Goal: Information Seeking & Learning: Learn about a topic

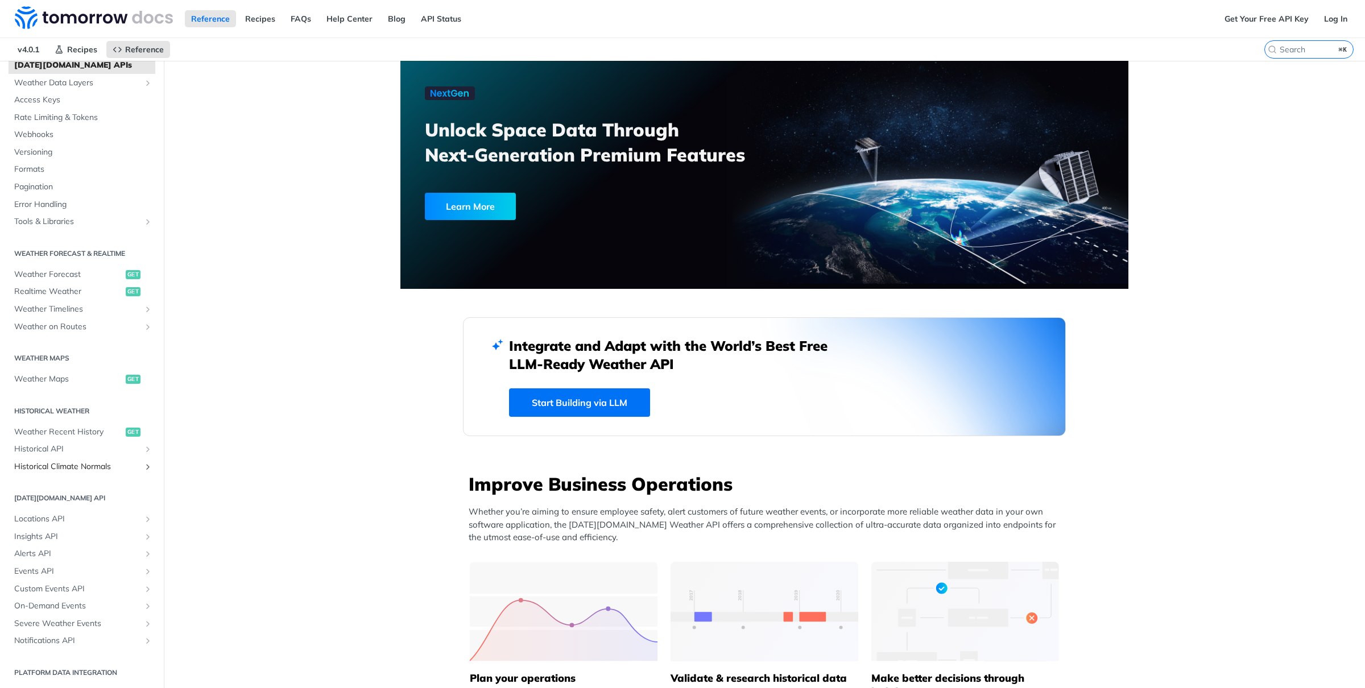
scroll to position [37, 0]
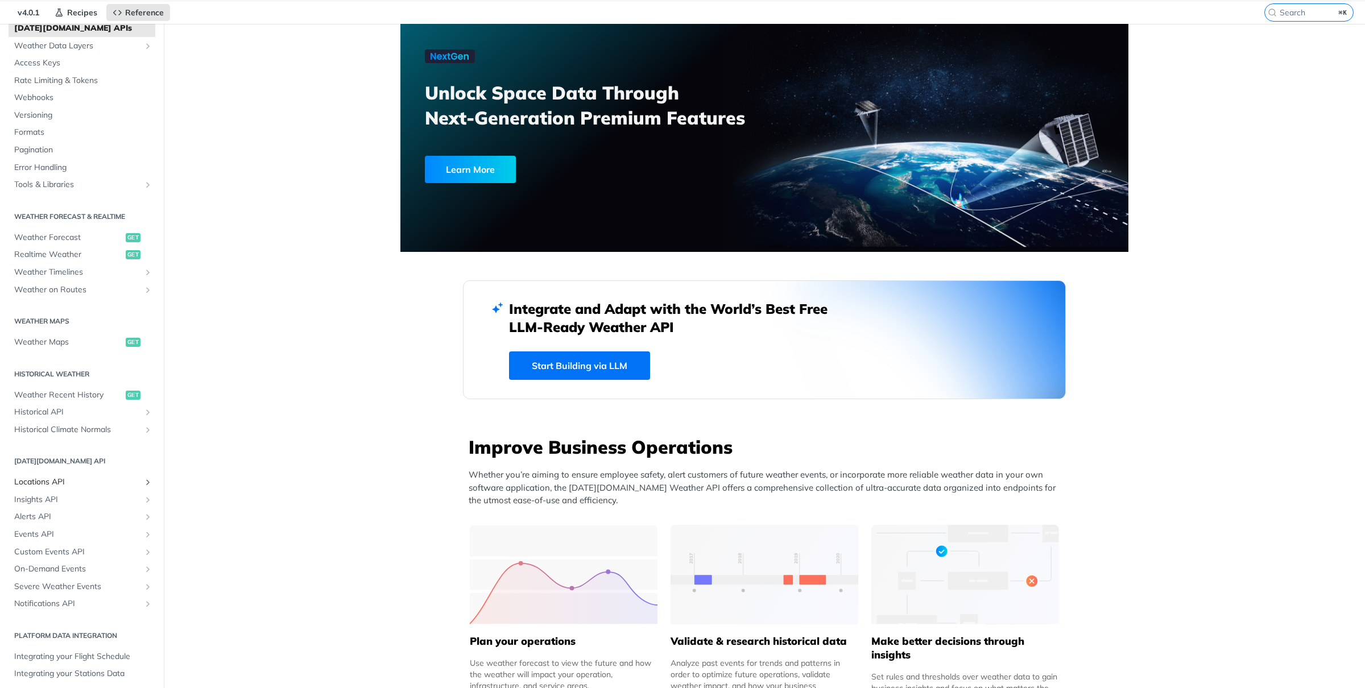
click at [34, 484] on span "Locations API" at bounding box center [77, 481] width 126 height 11
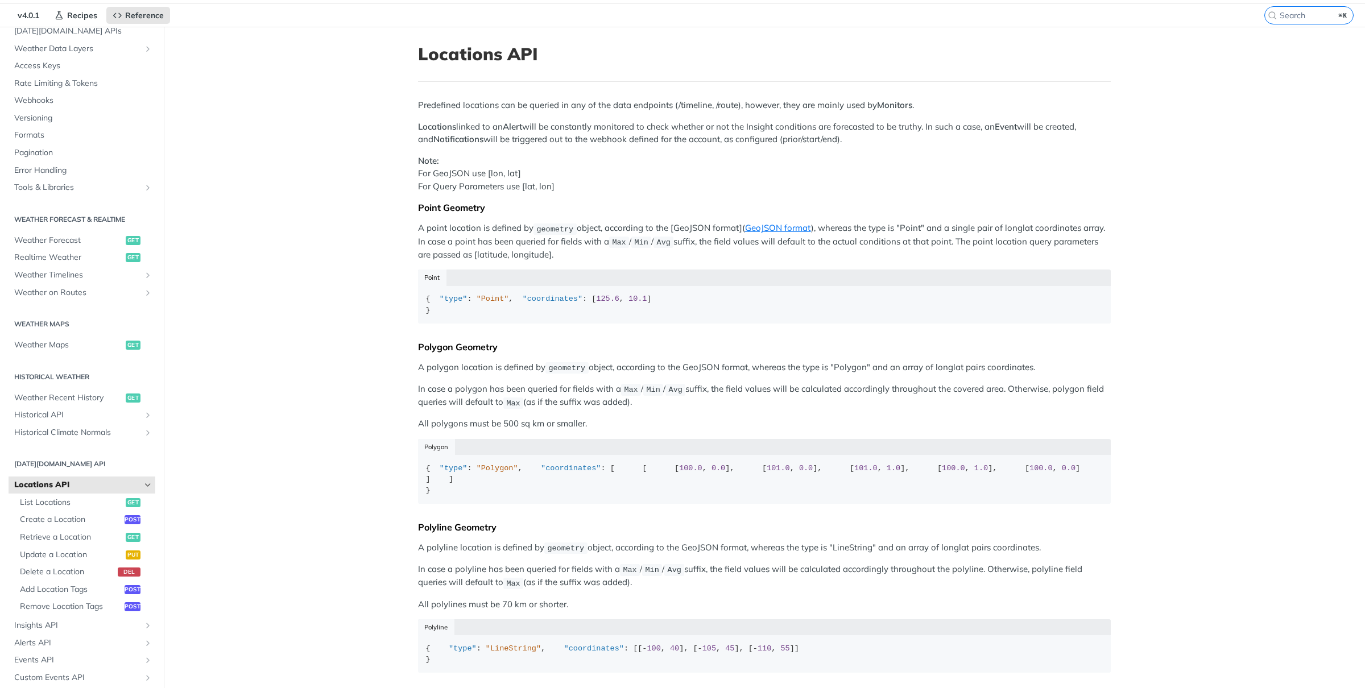
scroll to position [49, 0]
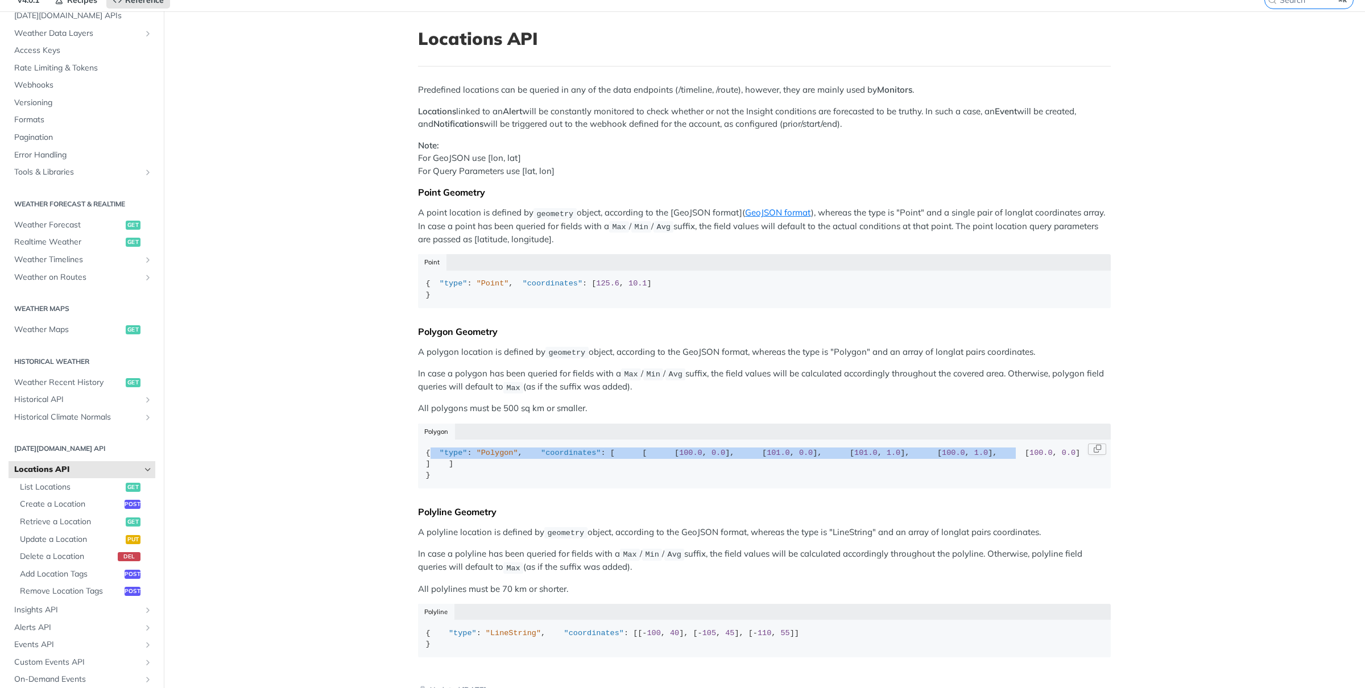
drag, startPoint x: 434, startPoint y: 478, endPoint x: 444, endPoint y: 563, distance: 86.4
click at [445, 481] on div "{ "type" : "Polygon" , "coordinates" : [ [ [ 100.0 , 0.0 ], [ 101.0 , 0.0 ], [ …" at bounding box center [764, 464] width 677 height 34
click at [466, 481] on div "{ "type" : "Polygon" , "coordinates" : [ [ [ 100.0 , 0.0 ], [ 101.0 , 0.0 ], [ …" at bounding box center [764, 464] width 677 height 34
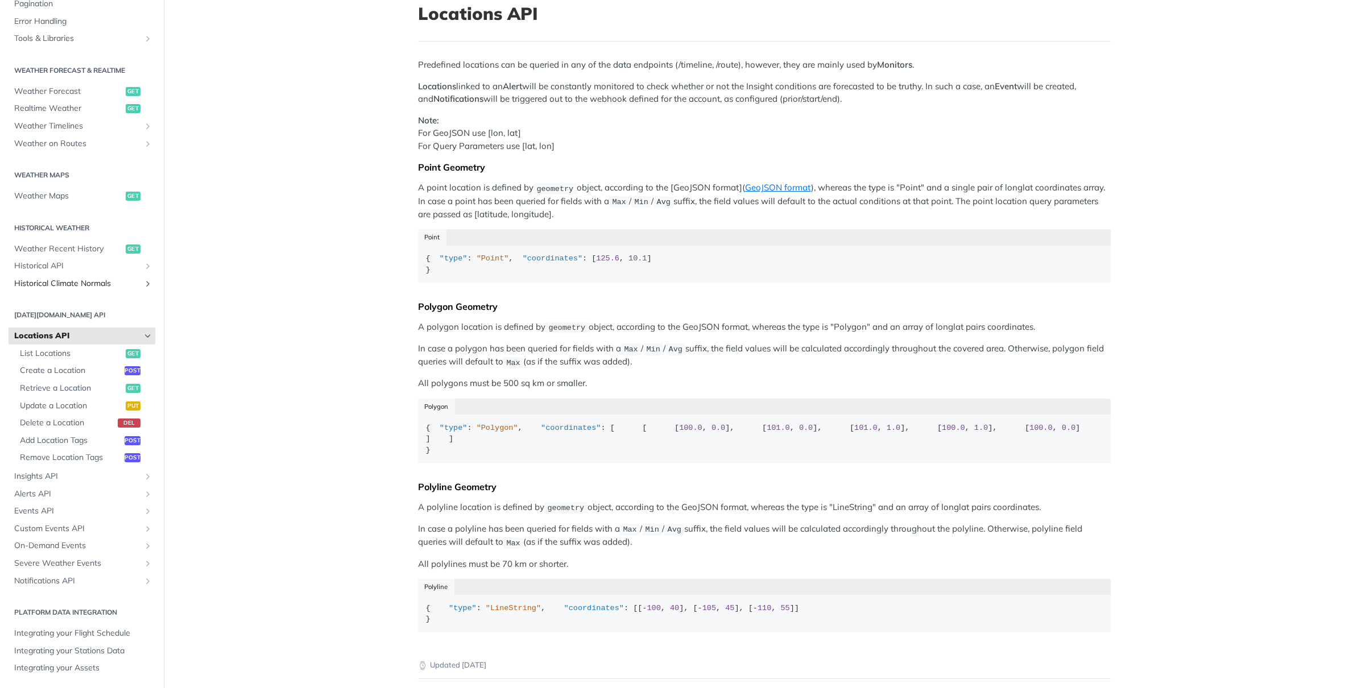
scroll to position [74, 0]
click at [51, 471] on span "Insights API" at bounding box center [77, 476] width 126 height 11
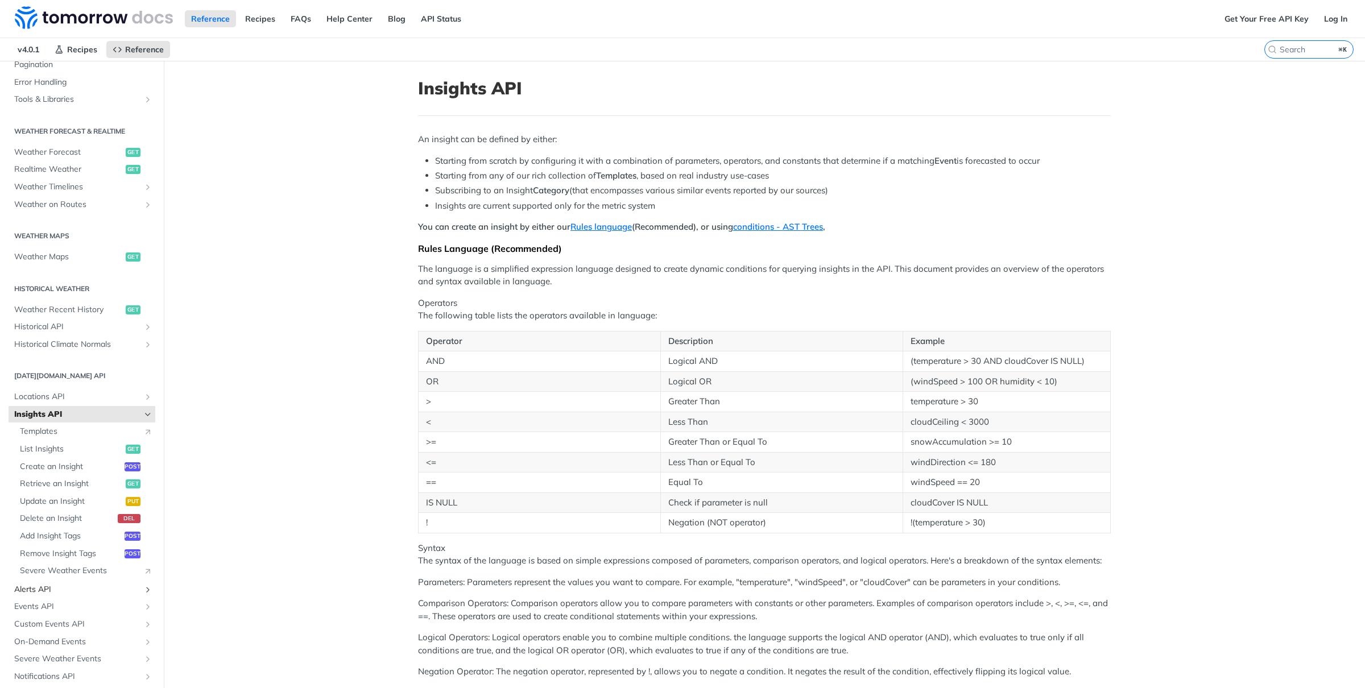
click at [62, 588] on span "Alerts API" at bounding box center [77, 589] width 126 height 11
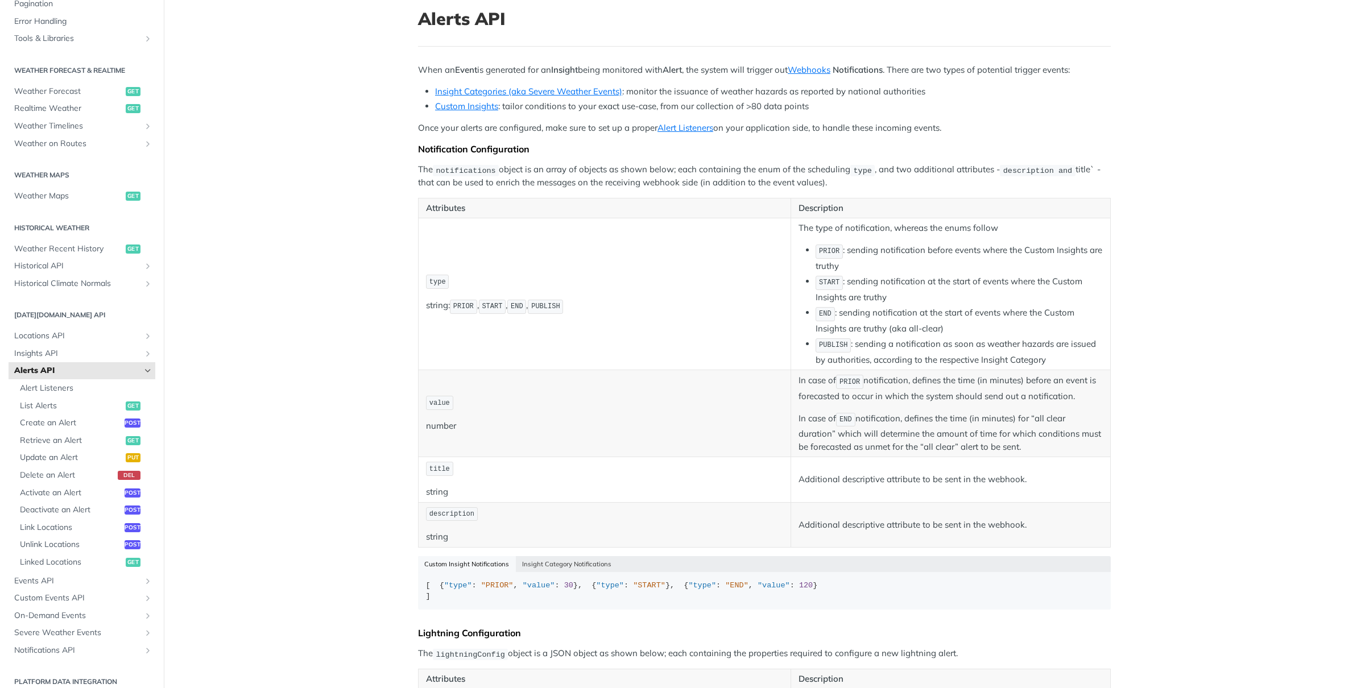
scroll to position [103, 0]
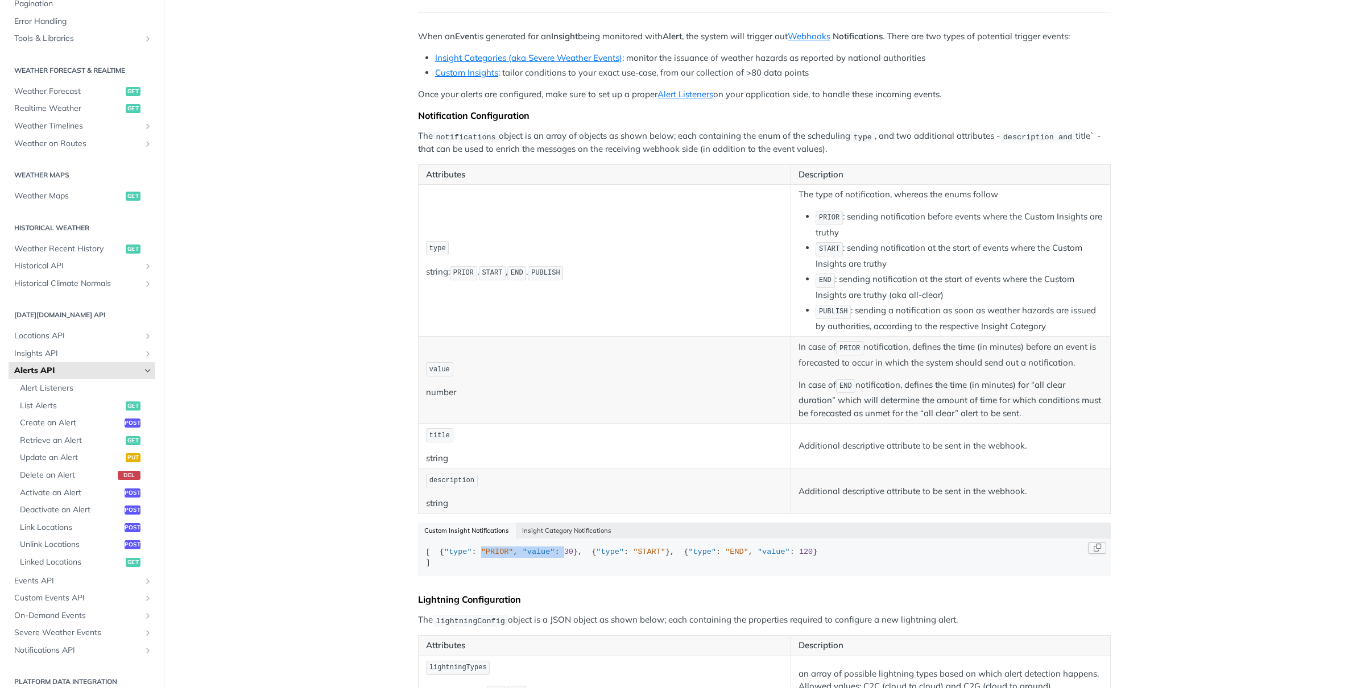
drag, startPoint x: 476, startPoint y: 566, endPoint x: 559, endPoint y: 566, distance: 83.0
click at [559, 566] on div "[ { "type" : "PRIOR" , "value" : 30 }, { "type" : "START" }, { "type" : "END" ,…" at bounding box center [764, 557] width 677 height 22
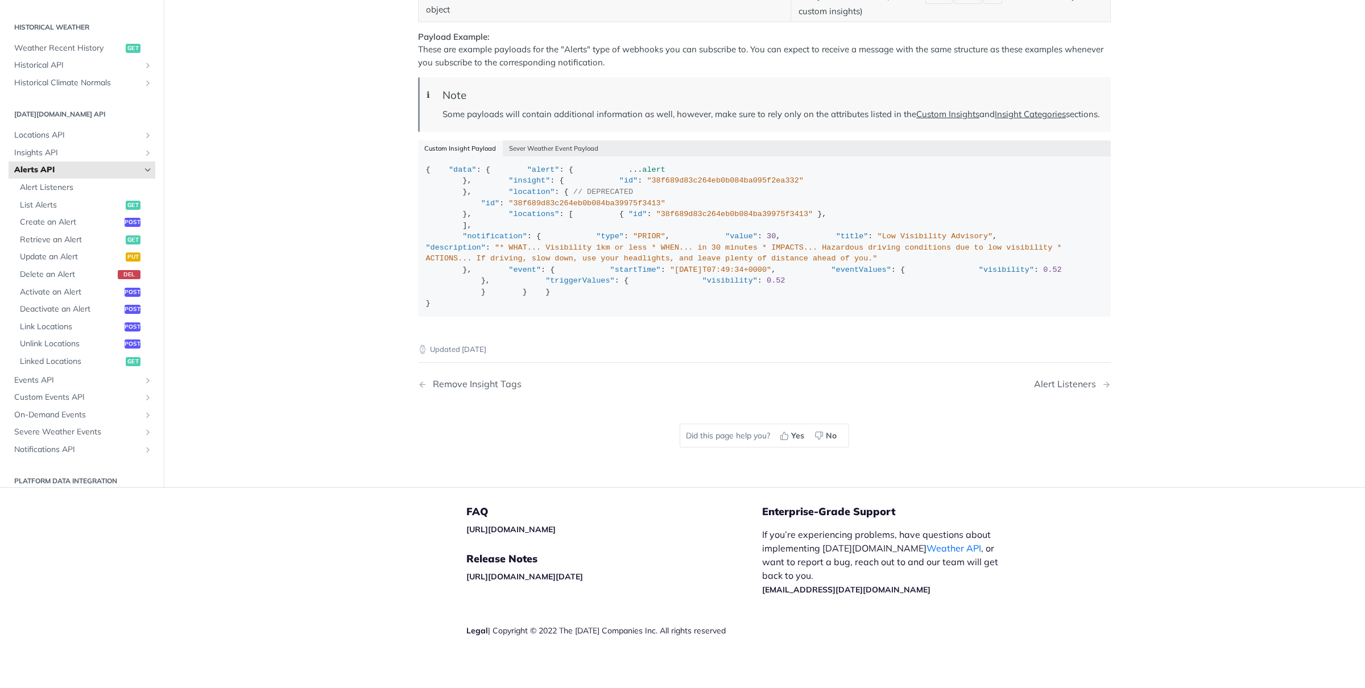
scroll to position [1653, 0]
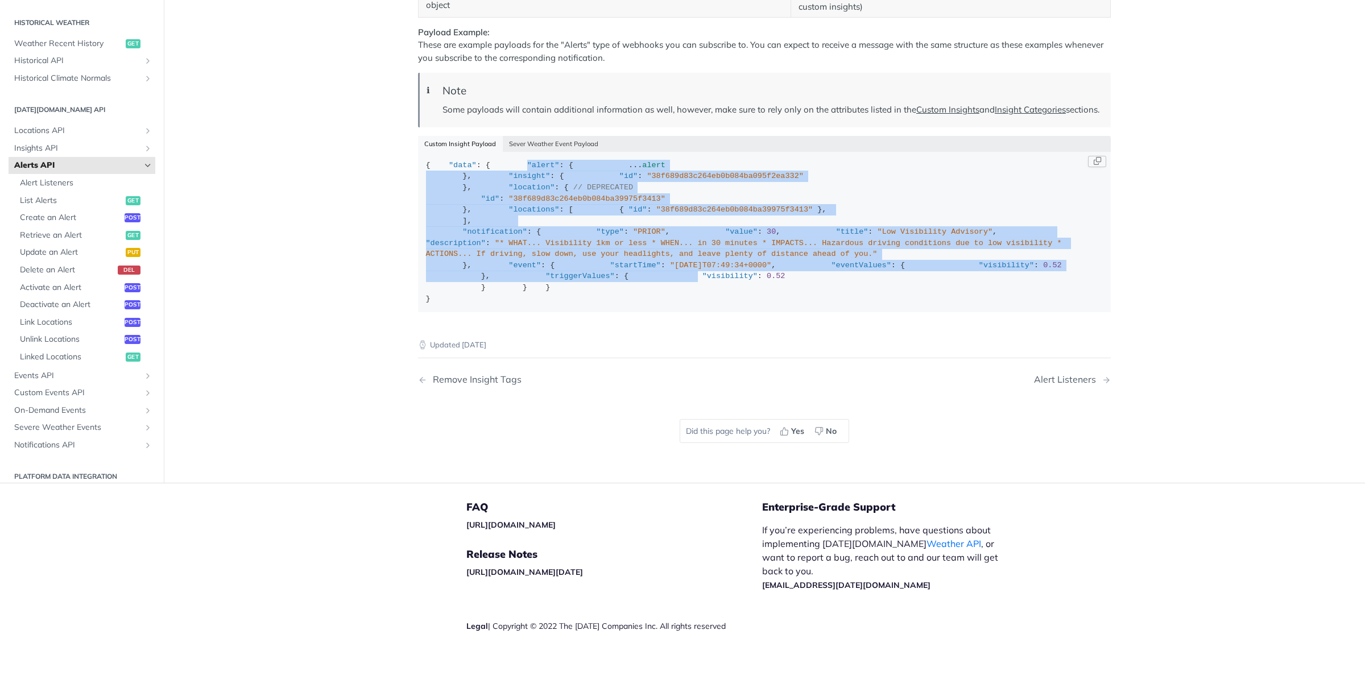
drag, startPoint x: 462, startPoint y: 278, endPoint x: 494, endPoint y: 558, distance: 282.2
click at [494, 304] on div "{ "data" : { "alert" : { ... alert }, "insight" : { "id" : "38f689d83c264eb0b08…" at bounding box center [764, 232] width 677 height 144
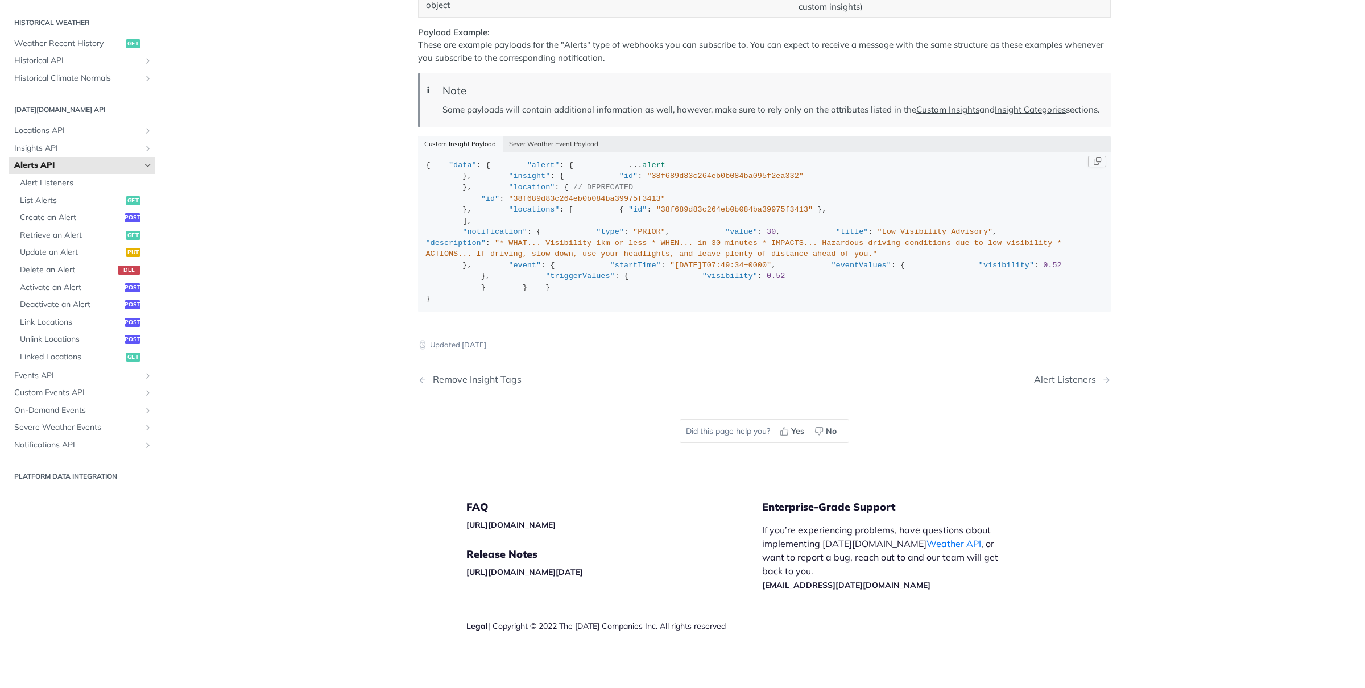
click at [596, 236] on span ""type"" at bounding box center [610, 231] width 28 height 9
drag, startPoint x: 502, startPoint y: 356, endPoint x: 725, endPoint y: 360, distance: 222.9
click at [725, 304] on div "{ "data" : { "alert" : { ... alert }, "insight" : { "id" : "38f689d83c264eb0b08…" at bounding box center [764, 232] width 677 height 144
drag, startPoint x: 675, startPoint y: 321, endPoint x: 490, endPoint y: 325, distance: 184.8
click at [490, 304] on div "{ "data" : { "alert" : { ... alert }, "insight" : { "id" : "38f689d83c264eb0b08…" at bounding box center [764, 232] width 677 height 144
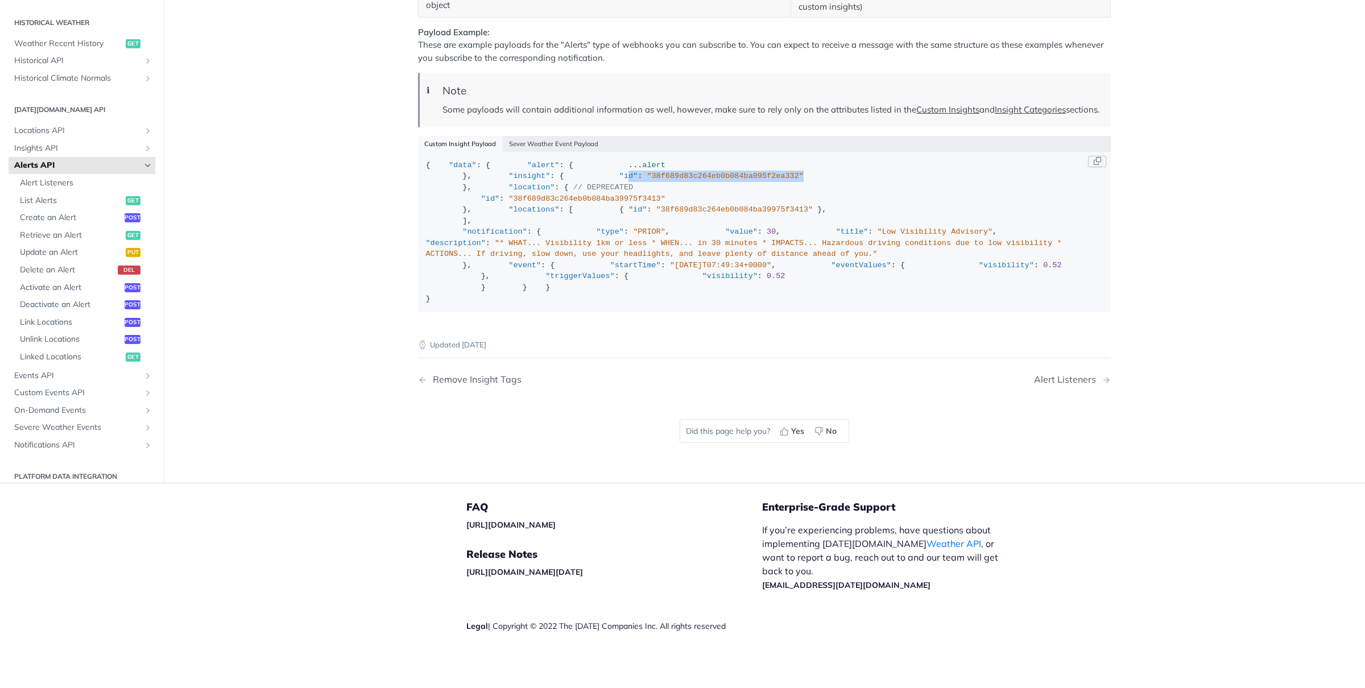
scroll to position [1741, 0]
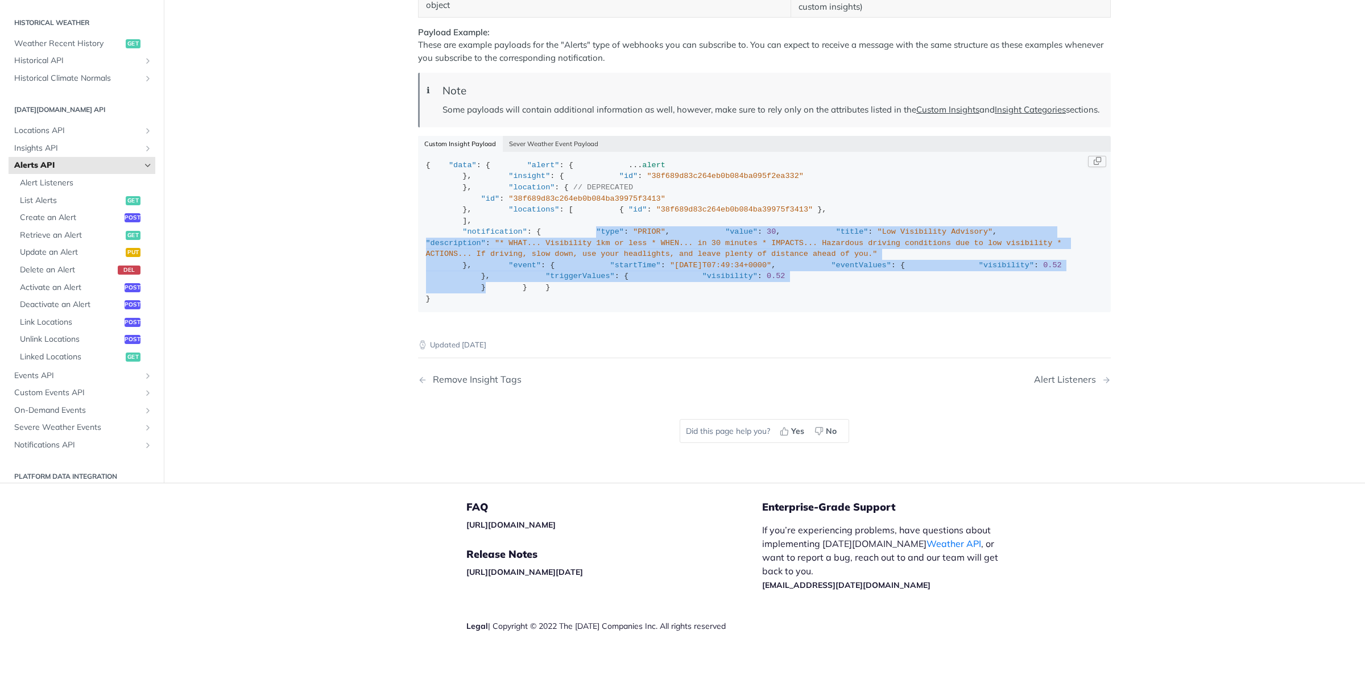
drag, startPoint x: 481, startPoint y: 337, endPoint x: 615, endPoint y: 474, distance: 191.4
click at [615, 304] on div "{ "data" : { "alert" : { ... alert }, "insight" : { "id" : "38f689d83c264eb0b08…" at bounding box center [764, 232] width 677 height 144
click at [148, 171] on icon "Hide subpages for Alerts API" at bounding box center [147, 165] width 9 height 9
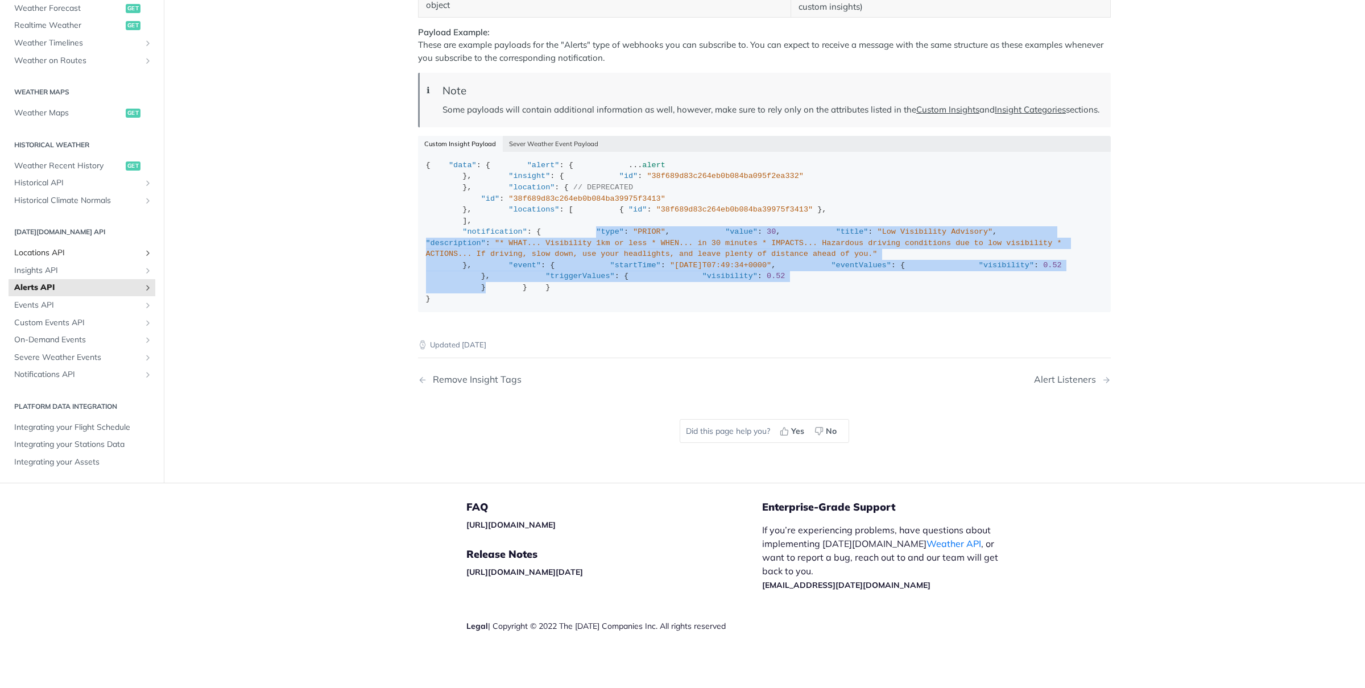
scroll to position [1826, 0]
click at [77, 346] on span "On-Demand Events" at bounding box center [77, 340] width 126 height 11
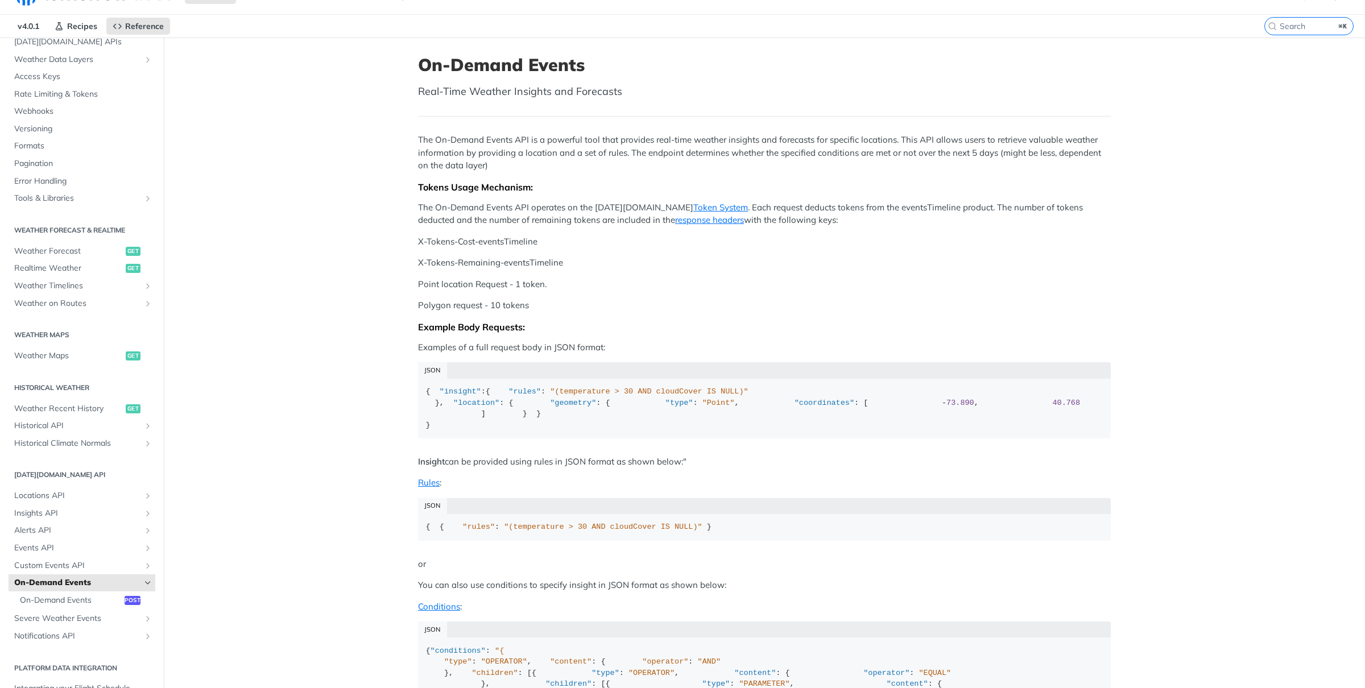
scroll to position [24, 0]
drag, startPoint x: 495, startPoint y: 479, endPoint x: 535, endPoint y: 495, distance: 43.2
click at [535, 430] on div "{ "insight" :{ "rules" : "(temperature > 30 AND cloudCover IS NULL)" }, "locati…" at bounding box center [764, 407] width 677 height 44
drag, startPoint x: 438, startPoint y: 401, endPoint x: 600, endPoint y: 425, distance: 163.2
click at [600, 425] on div "{ "insight" :{ "rules" : "(temperature > 30 AND cloudCover IS NULL)" }, "locati…" at bounding box center [764, 407] width 677 height 44
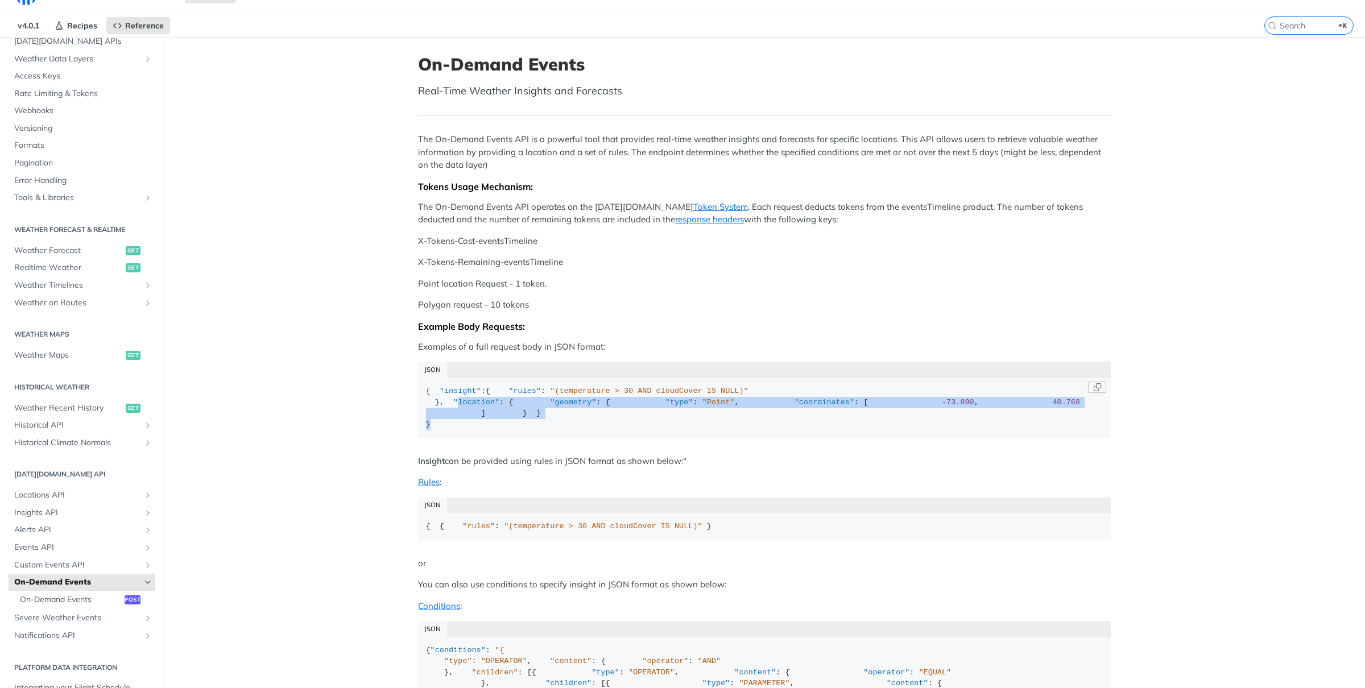
drag, startPoint x: 438, startPoint y: 440, endPoint x: 515, endPoint y: 538, distance: 124.8
click at [515, 430] on div "{ "insight" :{ "rules" : "(temperature > 30 AND cloudCover IS NULL)" }, "locati…" at bounding box center [764, 407] width 677 height 44
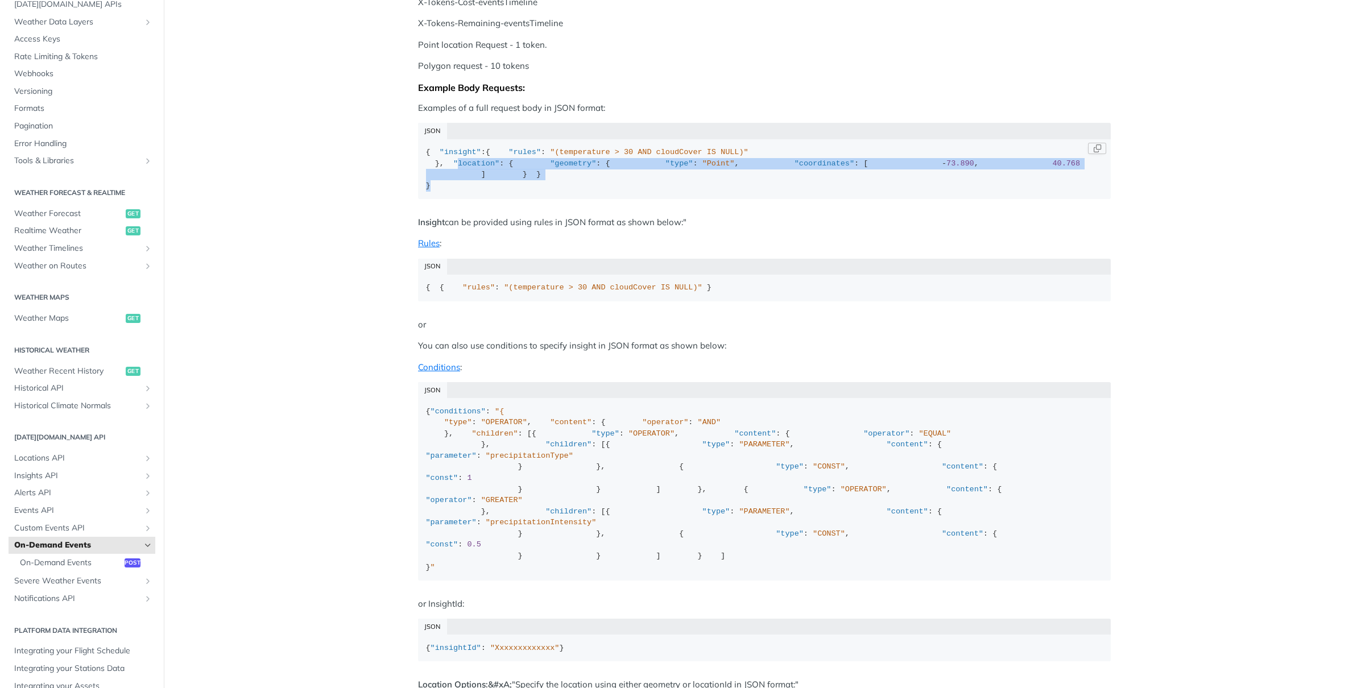
scroll to position [563, 0]
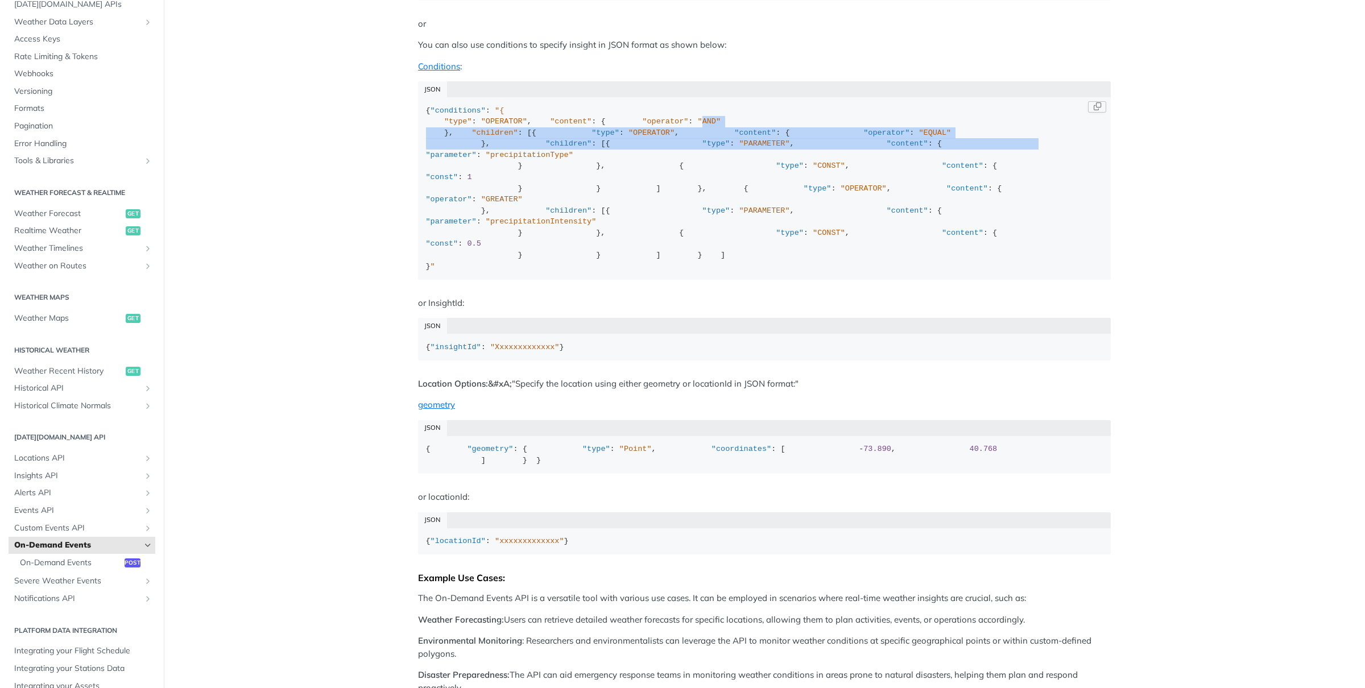
drag, startPoint x: 524, startPoint y: 267, endPoint x: 524, endPoint y: 376, distance: 108.6
click at [524, 272] on div "{ "conditions" : "{ "type" : "OPERATOR" , "content" : { "operator" : "AND" }, "…" at bounding box center [764, 188] width 677 height 167
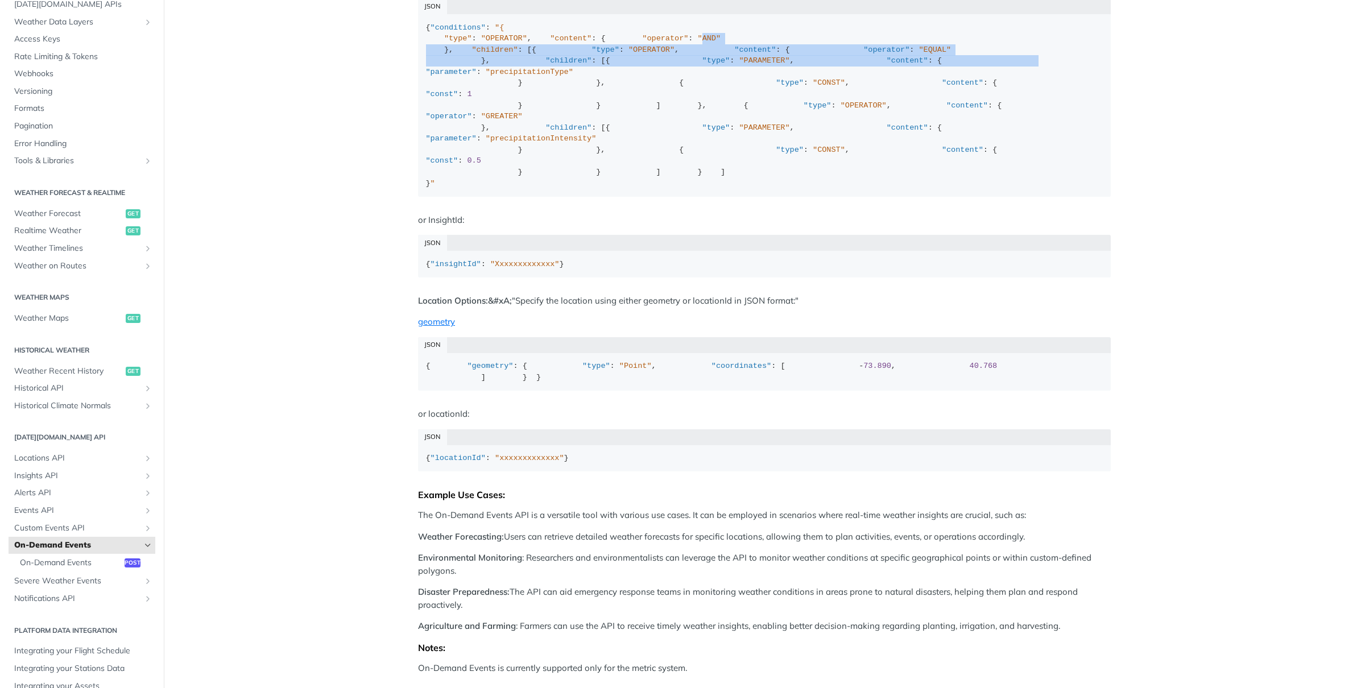
scroll to position [86, 0]
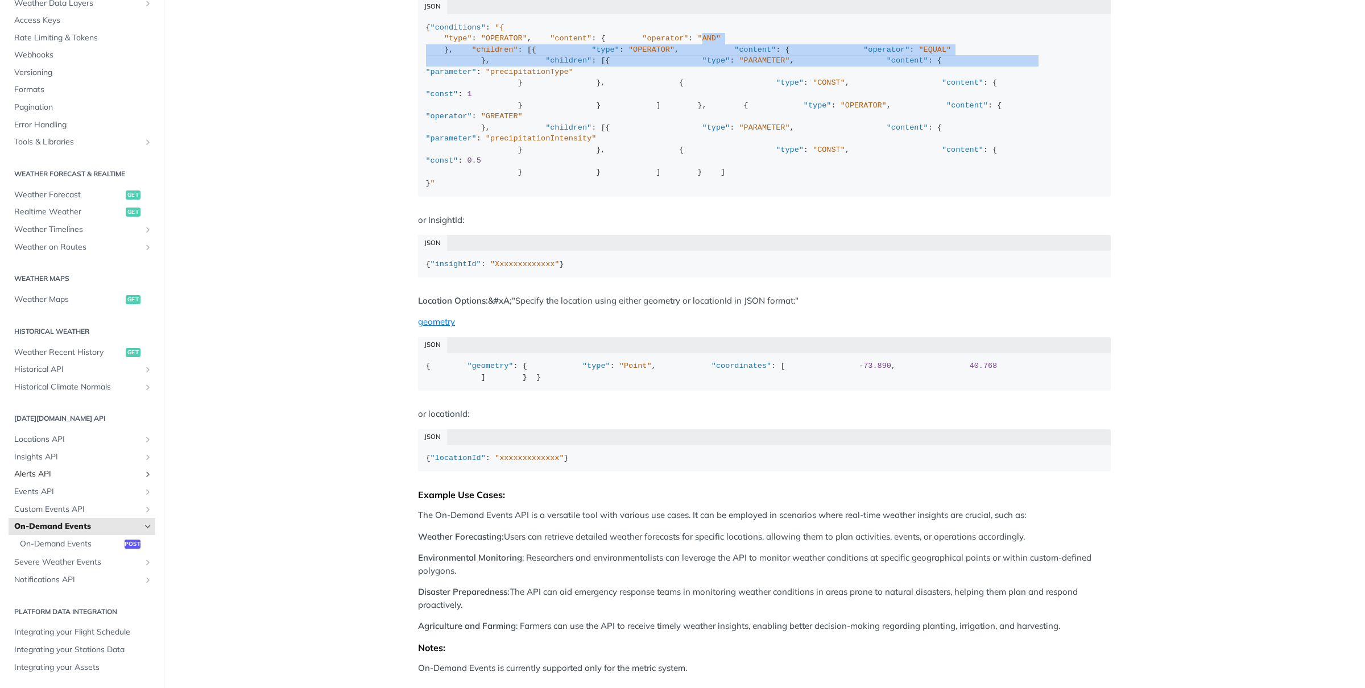
click at [69, 474] on span "Alerts API" at bounding box center [77, 474] width 126 height 11
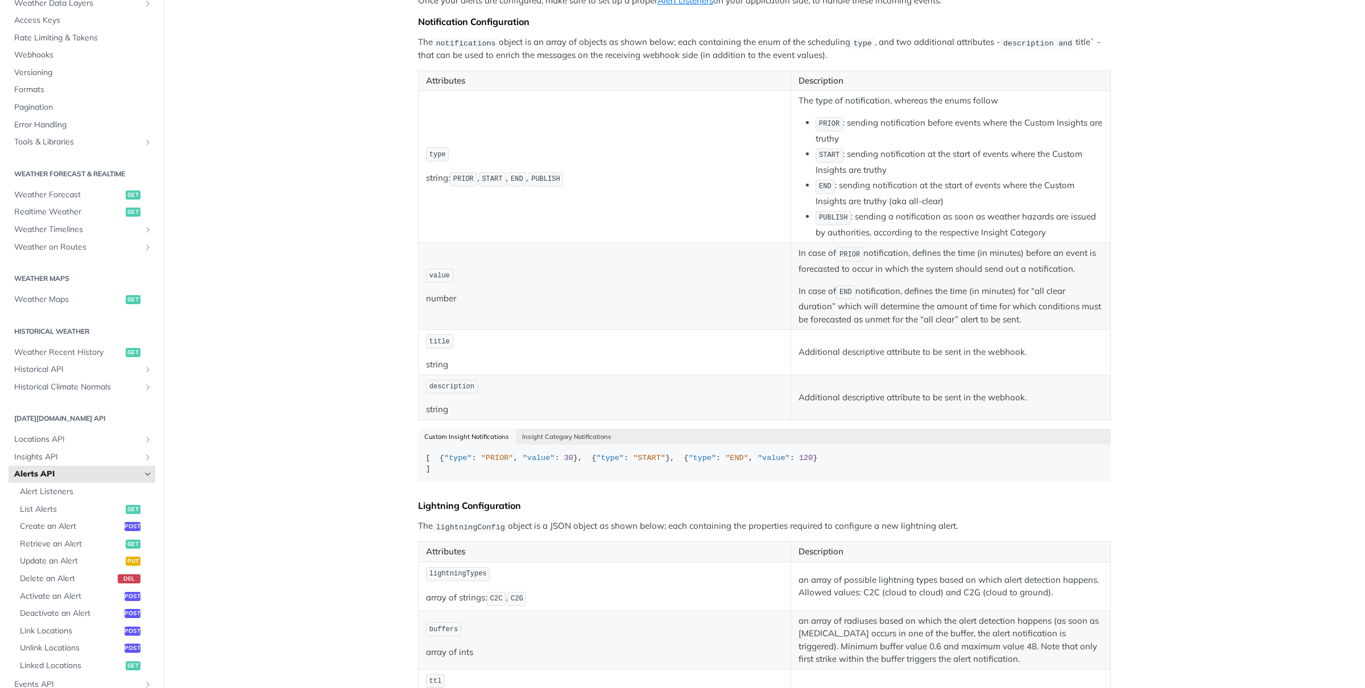
scroll to position [189, 0]
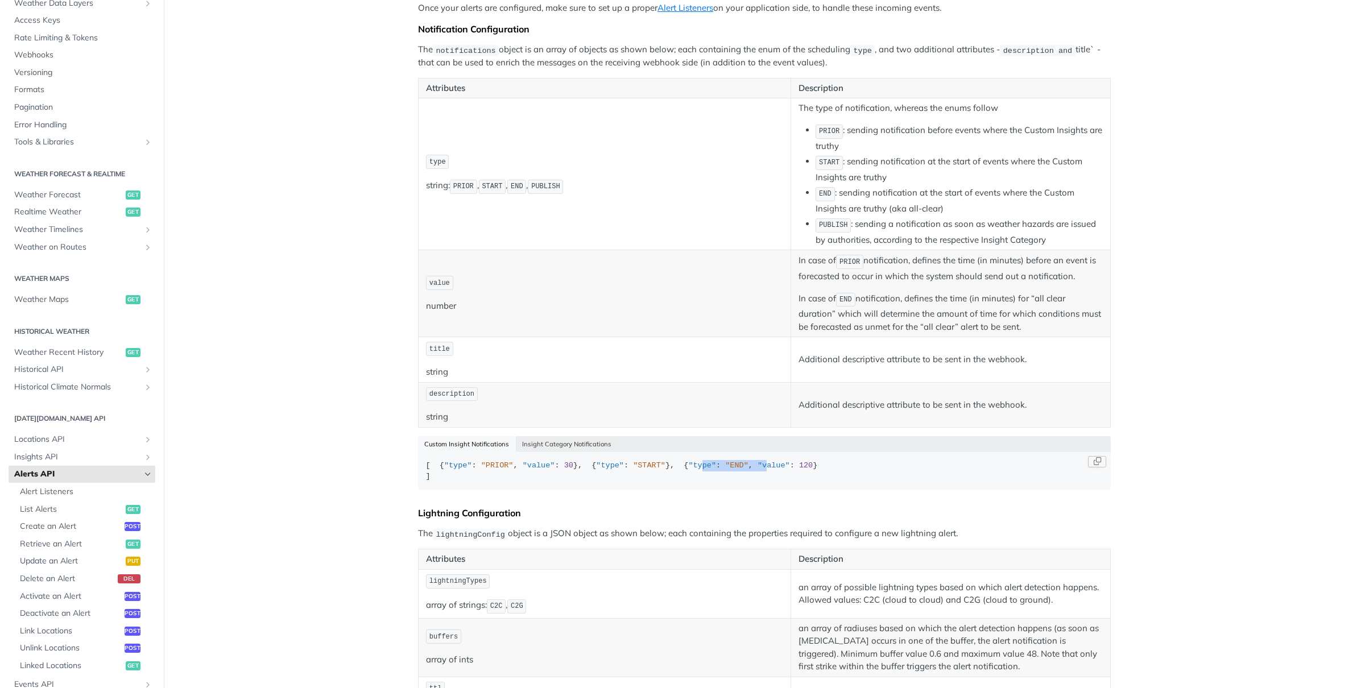
drag, startPoint x: 453, startPoint y: 498, endPoint x: 519, endPoint y: 498, distance: 65.4
click at [519, 482] on div "[ { "type" : "PRIOR" , "value" : 30 }, { "type" : "START" }, { "type" : "END" ,…" at bounding box center [764, 471] width 677 height 22
drag, startPoint x: 459, startPoint y: 494, endPoint x: 521, endPoint y: 494, distance: 62.5
click at [522, 482] on div "[ { "type" : "PRIOR" , "value" : 30 }, { "type" : "START" }, { "type" : "END" ,…" at bounding box center [764, 471] width 677 height 22
drag, startPoint x: 457, startPoint y: 503, endPoint x: 565, endPoint y: 501, distance: 108.1
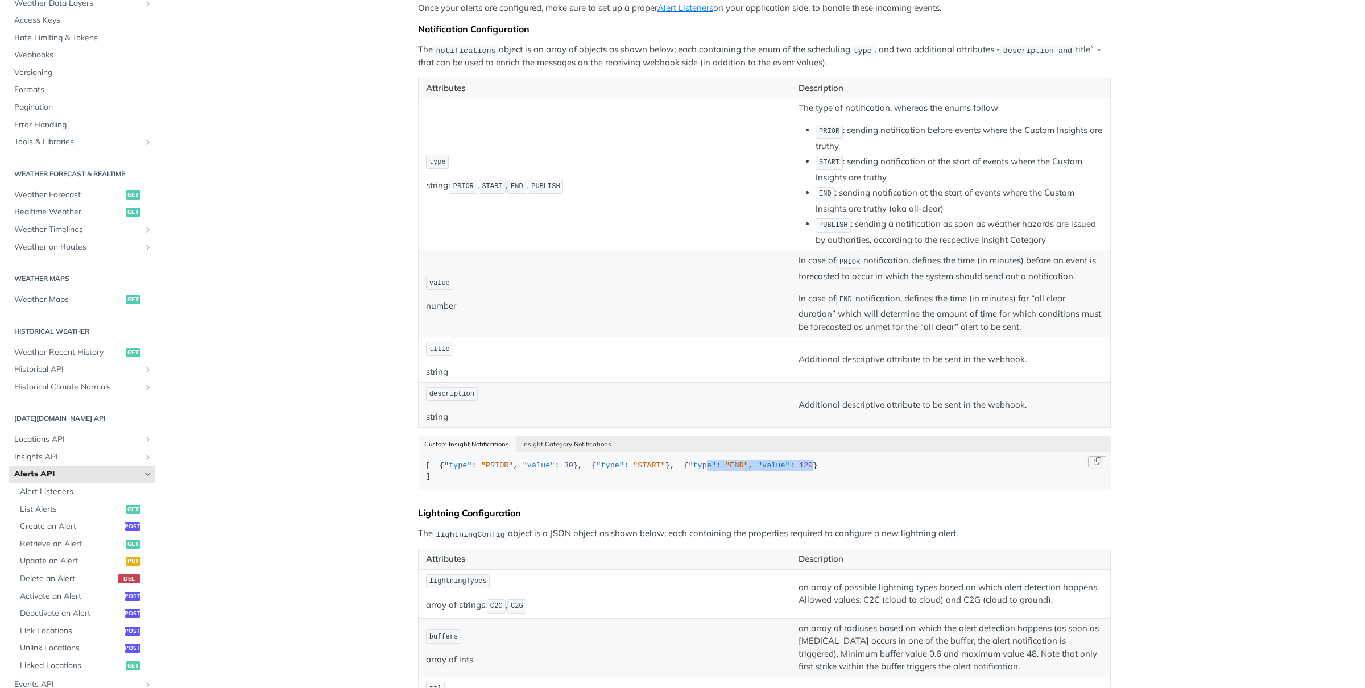
click at [565, 482] on div "[ { "type" : "PRIOR" , "value" : 30 }, { "type" : "START" }, { "type" : "END" ,…" at bounding box center [764, 471] width 677 height 22
click at [484, 482] on div "[ { "type" : "PRIOR" , "value" : 30 }, { "type" : "START" }, { "type" : "END" ,…" at bounding box center [764, 471] width 677 height 22
click at [550, 482] on div "[ { "type" : "PRIOR" , "value" : 30 }, { "type" : "START" }, { "type" : "END" ,…" at bounding box center [764, 471] width 677 height 22
drag, startPoint x: 424, startPoint y: 469, endPoint x: 498, endPoint y: 522, distance: 91.7
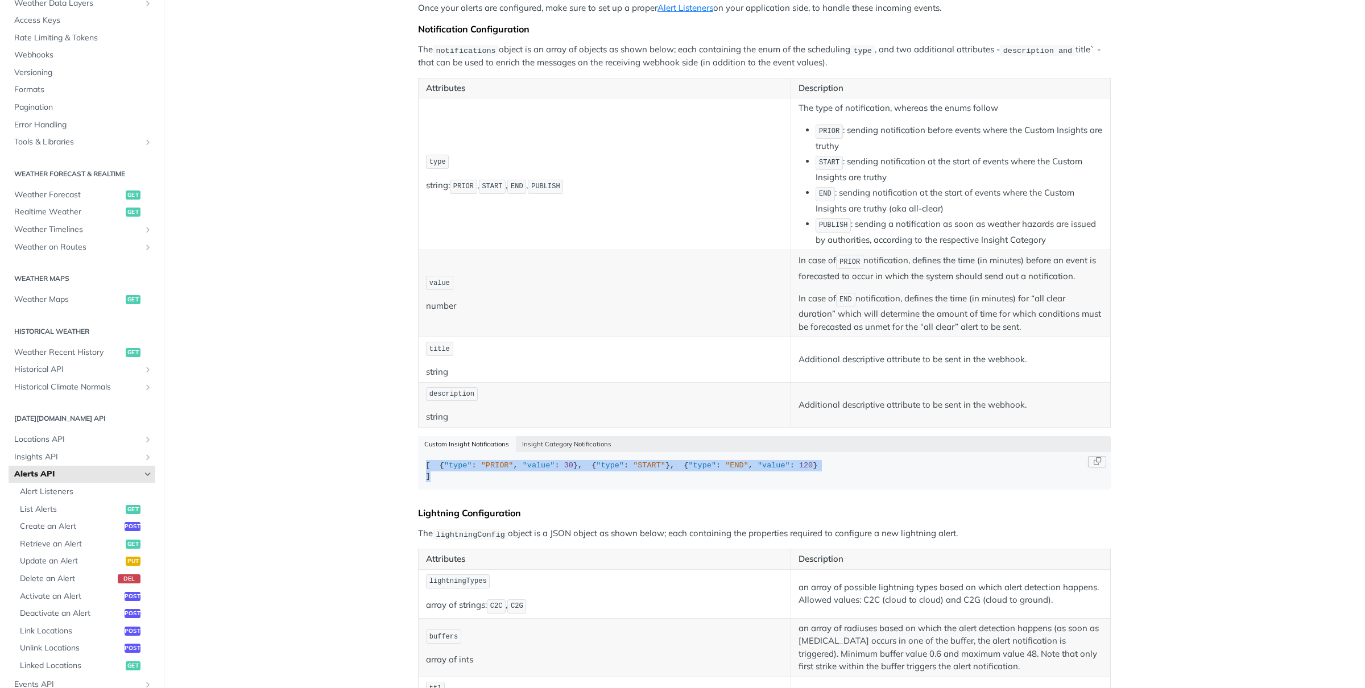
click at [499, 490] on code "[ { "type" : "PRIOR" , "value" : 30 }, { "type" : "START" }, { "type" : "END" ,…" at bounding box center [764, 471] width 693 height 38
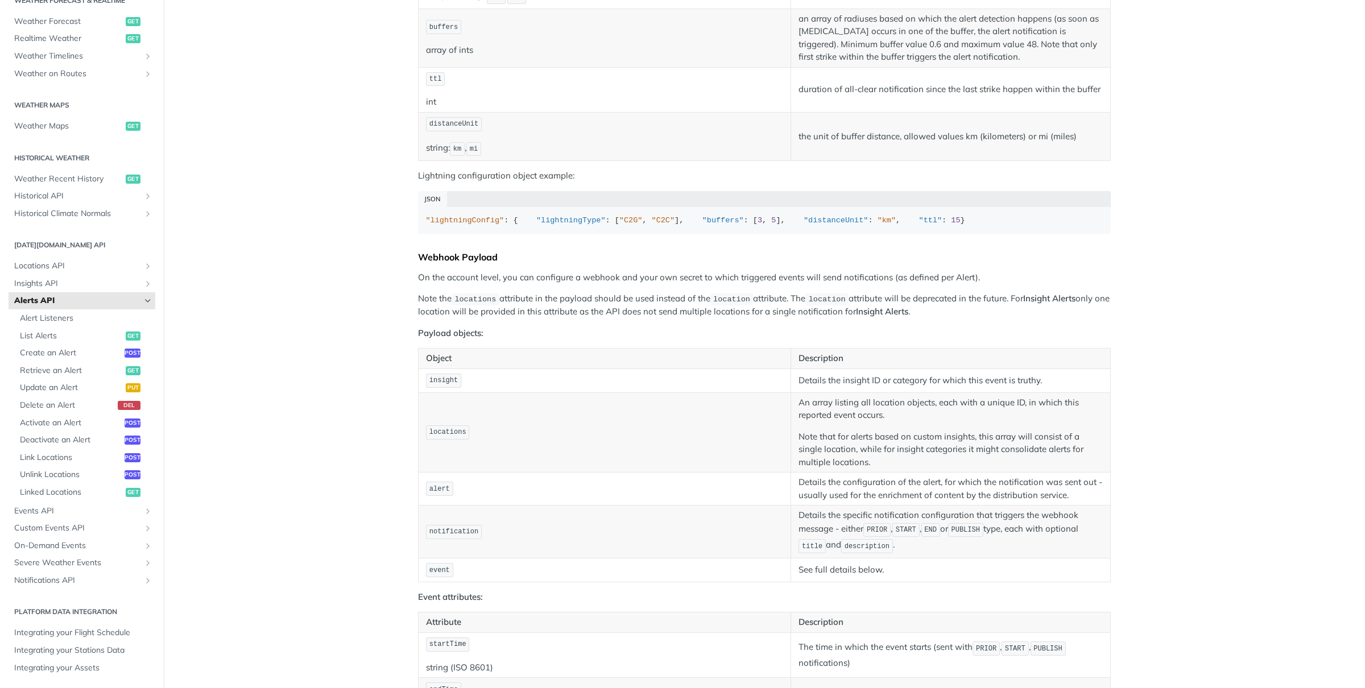
scroll to position [816, 0]
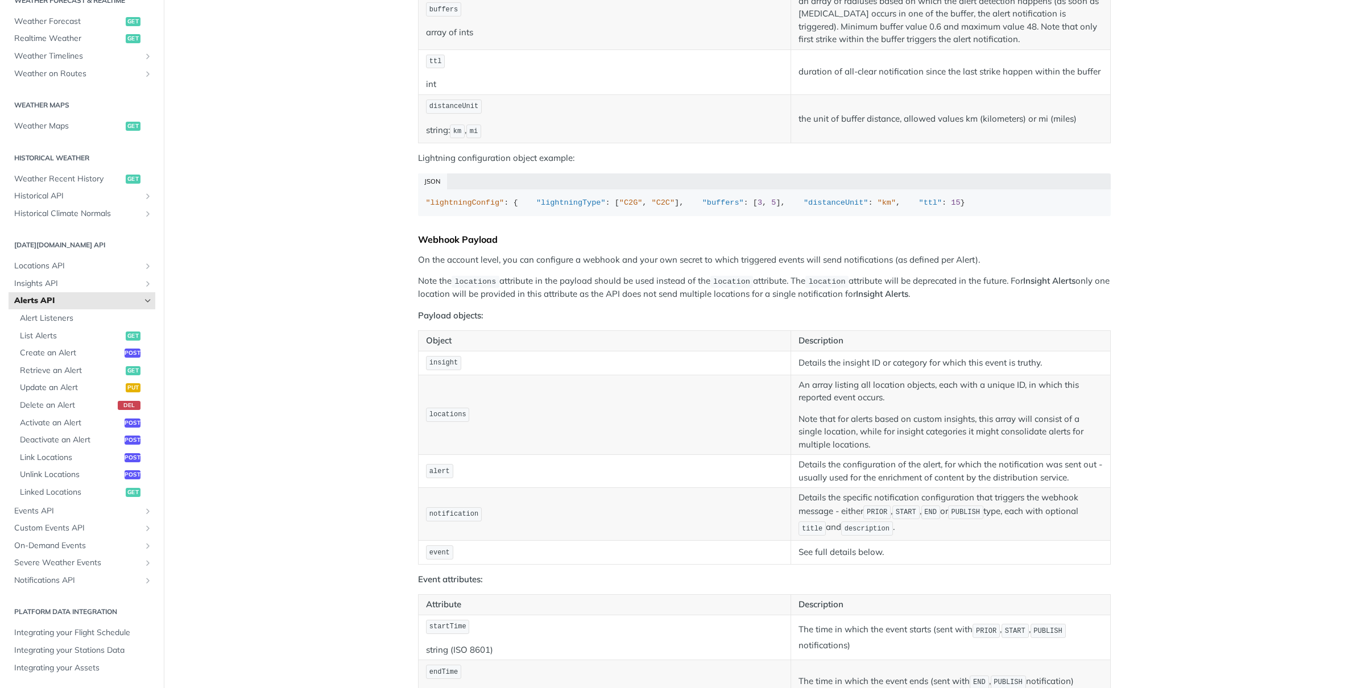
click at [53, 297] on span "Alerts API" at bounding box center [77, 300] width 126 height 11
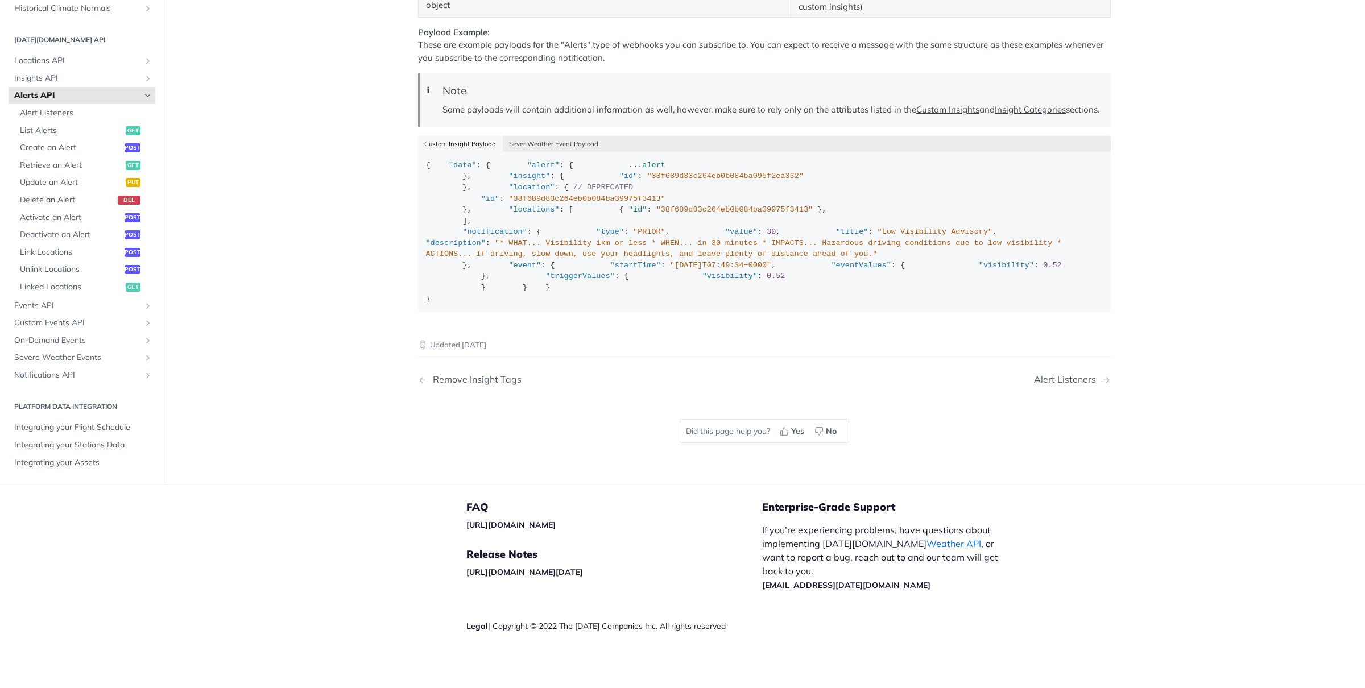
scroll to position [1865, 0]
drag, startPoint x: 612, startPoint y: 355, endPoint x: 417, endPoint y: 330, distance: 196.6
drag, startPoint x: 553, startPoint y: 322, endPoint x: 387, endPoint y: 301, distance: 166.9
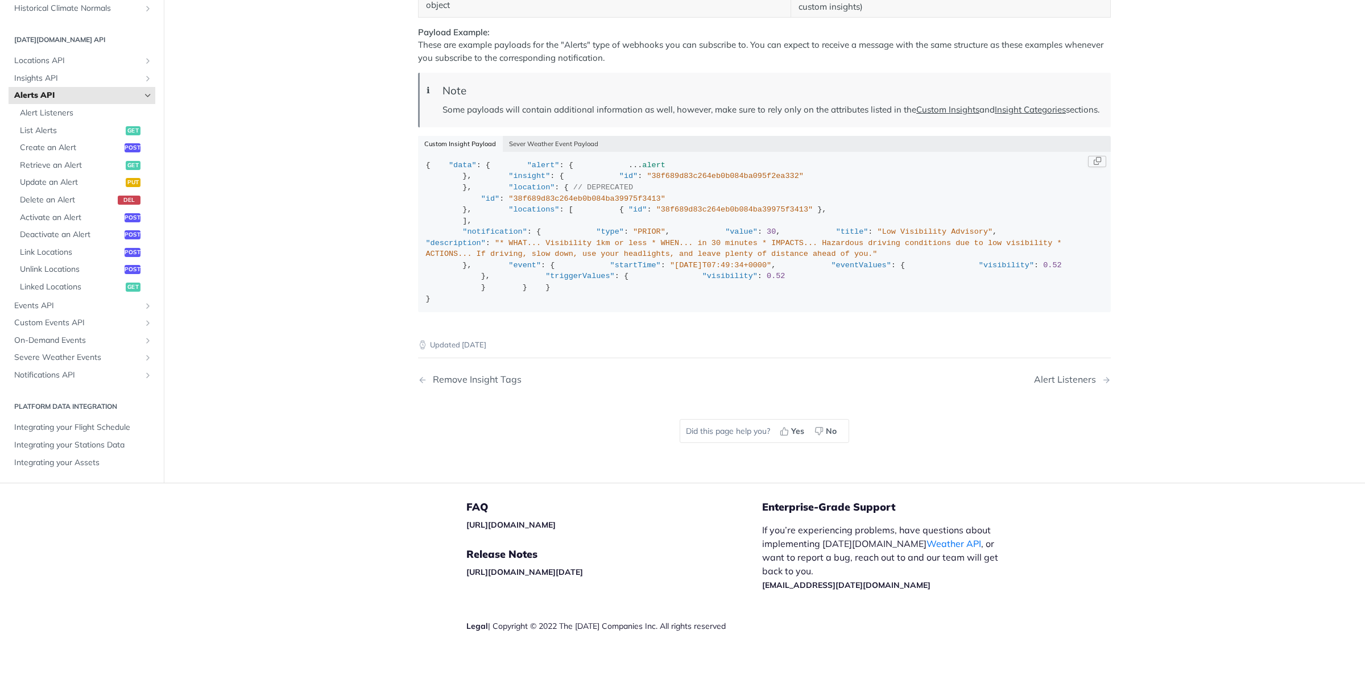
click at [523, 304] on div "{ "data" : { "alert" : { ... alert }, "insight" : { "id" : "38f689d83c264eb0b08…" at bounding box center [764, 232] width 677 height 144
click at [979, 270] on span ""visibility"" at bounding box center [1006, 265] width 55 height 9
drag, startPoint x: 523, startPoint y: 313, endPoint x: 557, endPoint y: 313, distance: 34.1
click at [557, 304] on div "{ "data" : { "alert" : { ... alert }, "insight" : { "id" : "38f689d83c264eb0b08…" at bounding box center [764, 232] width 677 height 144
click at [702, 280] on span ""visibility"" at bounding box center [729, 276] width 55 height 9
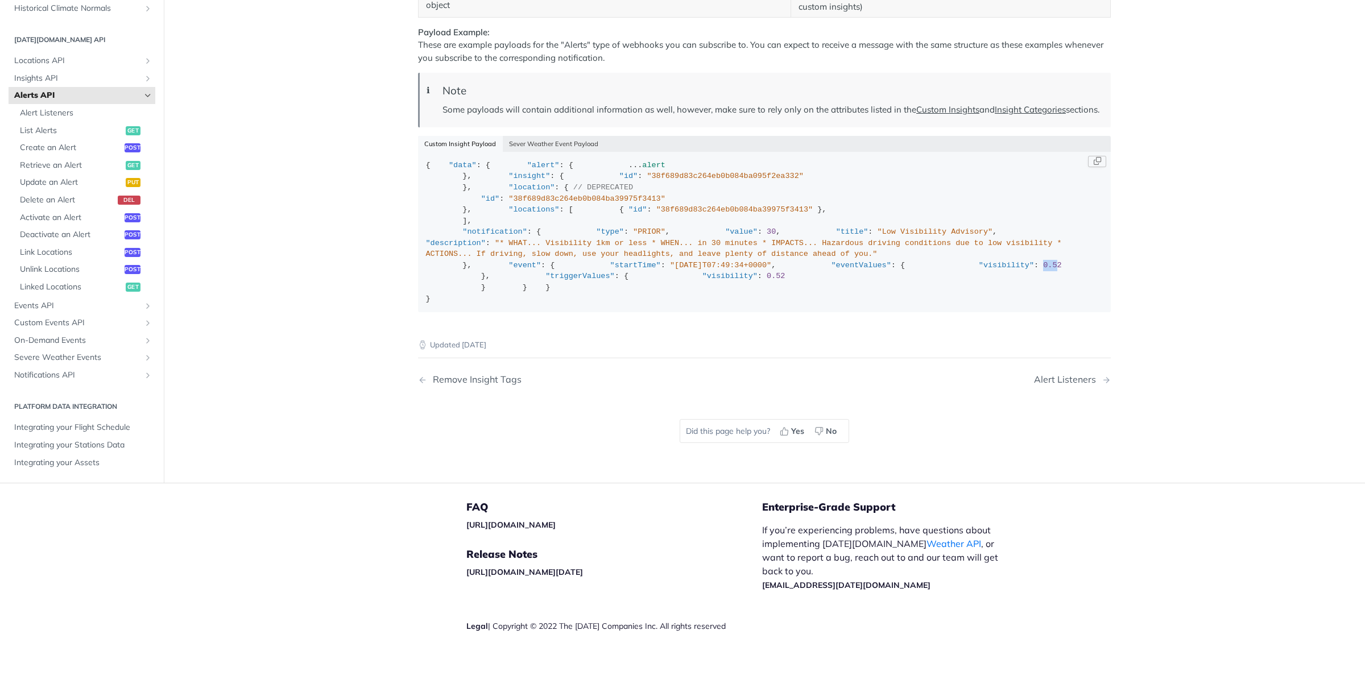
drag, startPoint x: 563, startPoint y: 313, endPoint x: 583, endPoint y: 313, distance: 19.9
click at [583, 304] on div "{ "data" : { "alert" : { ... alert }, "insight" : { "id" : "38f689d83c264eb0b08…" at bounding box center [764, 232] width 677 height 144
drag, startPoint x: 557, startPoint y: 339, endPoint x: 602, endPoint y: 339, distance: 44.3
click at [602, 304] on div "{ "data" : { "alert" : { ... alert }, "insight" : { "id" : "38f689d83c264eb0b08…" at bounding box center [764, 232] width 677 height 144
click at [599, 304] on div "{ "data" : { "alert" : { ... alert }, "insight" : { "id" : "38f689d83c264eb0b08…" at bounding box center [764, 232] width 677 height 144
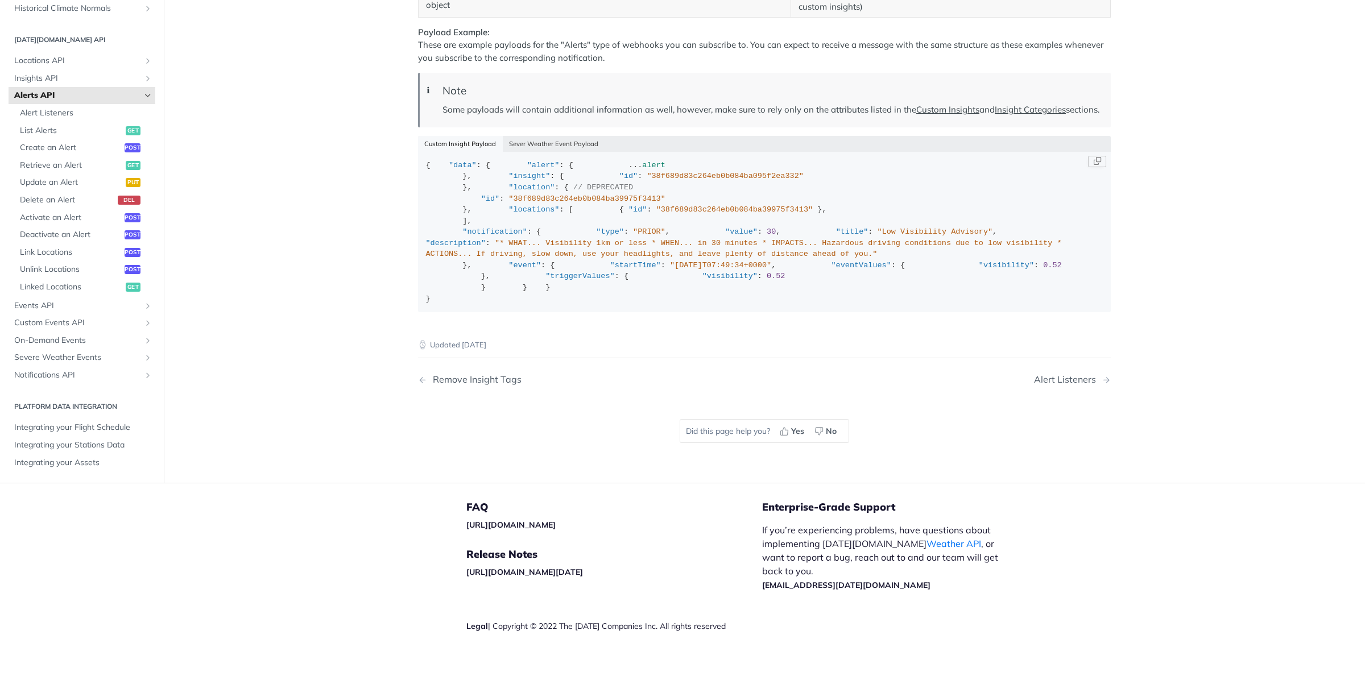
click at [560, 304] on div "{ "data" : { "alert" : { ... alert }, "insight" : { "id" : "38f689d83c264eb0b08…" at bounding box center [764, 232] width 677 height 144
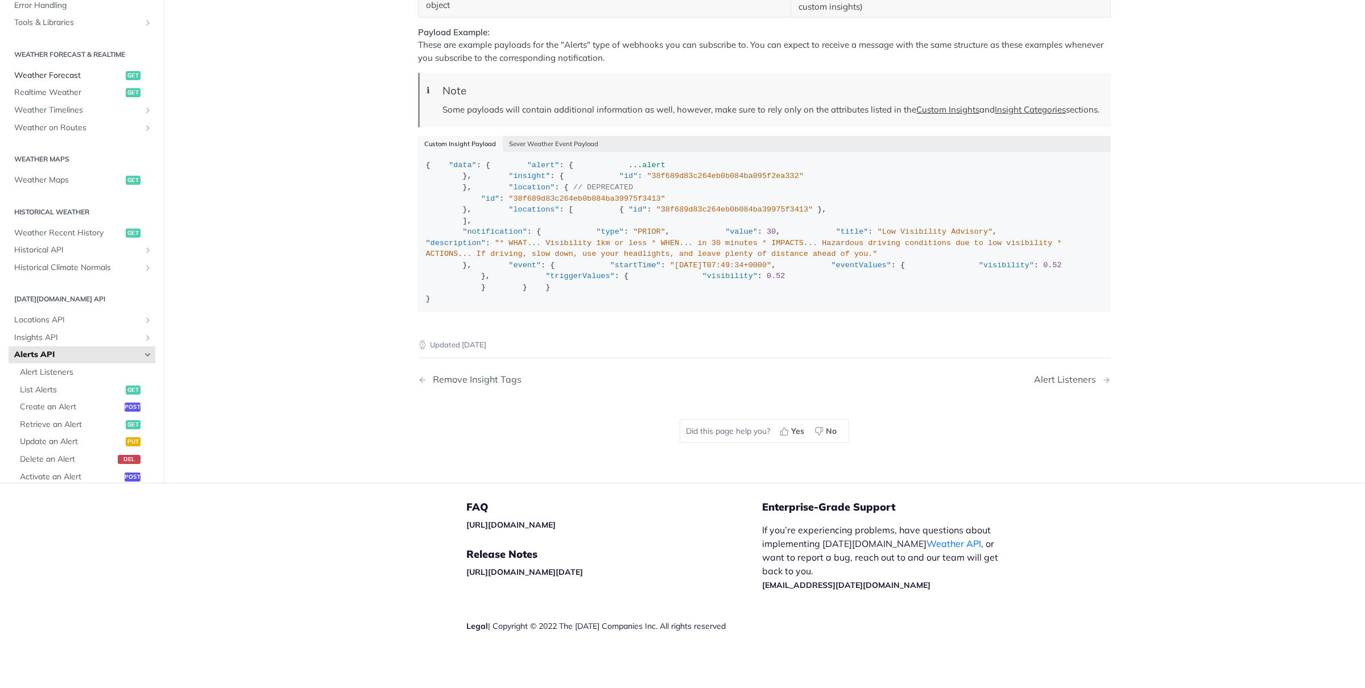
scroll to position [1432, 0]
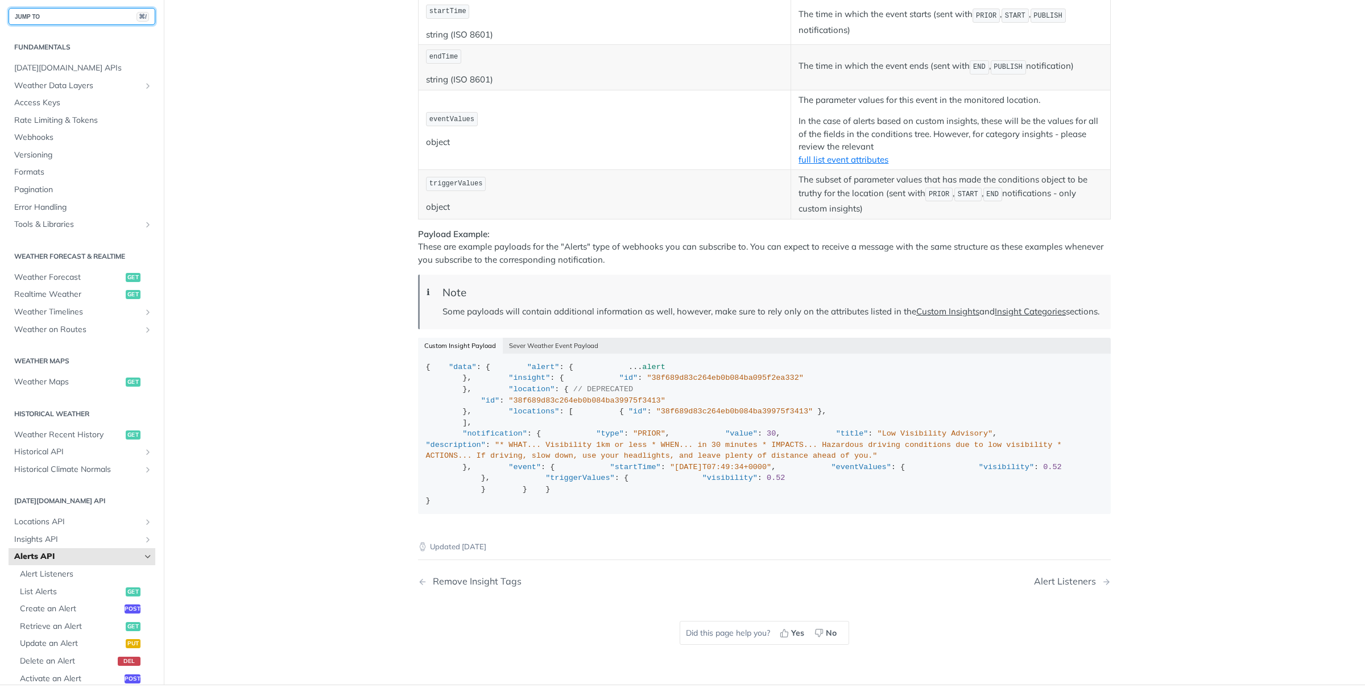
click at [88, 13] on button "JUMP TO ⌘/" at bounding box center [82, 16] width 147 height 17
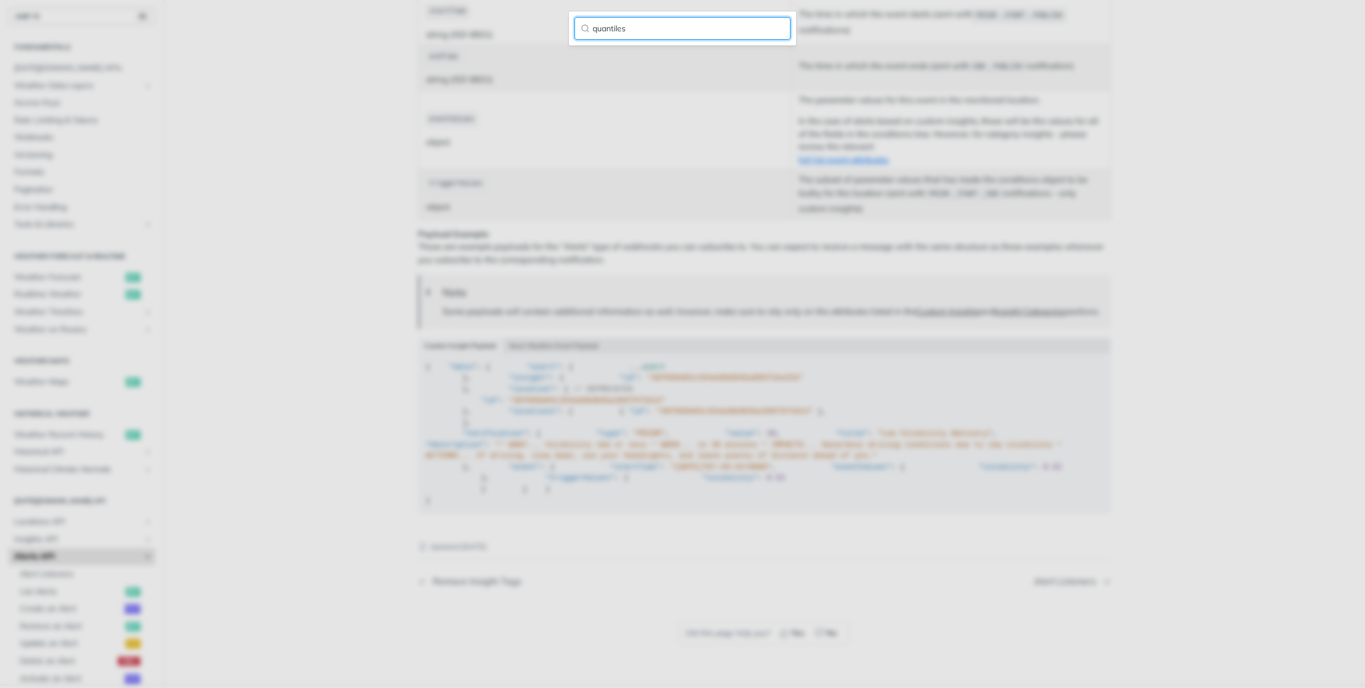
type input "quantiles"
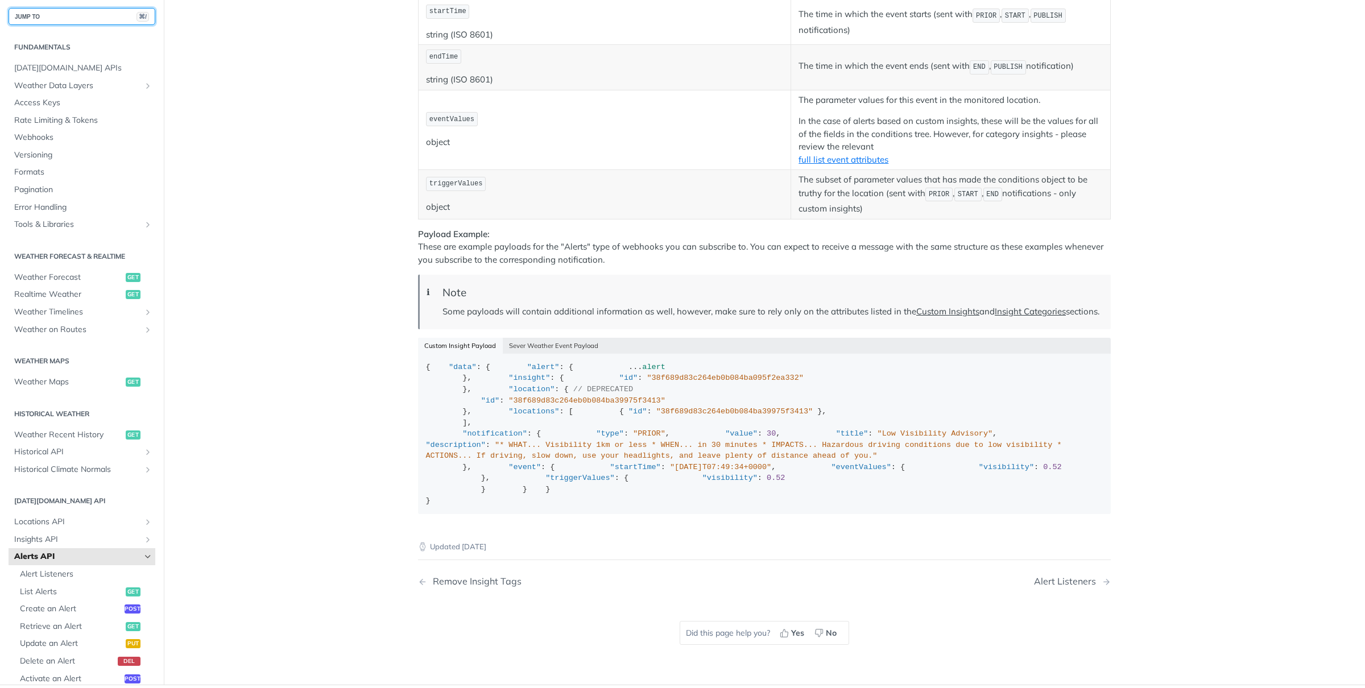
click at [99, 19] on button "JUMP TO ⌘/" at bounding box center [82, 16] width 147 height 17
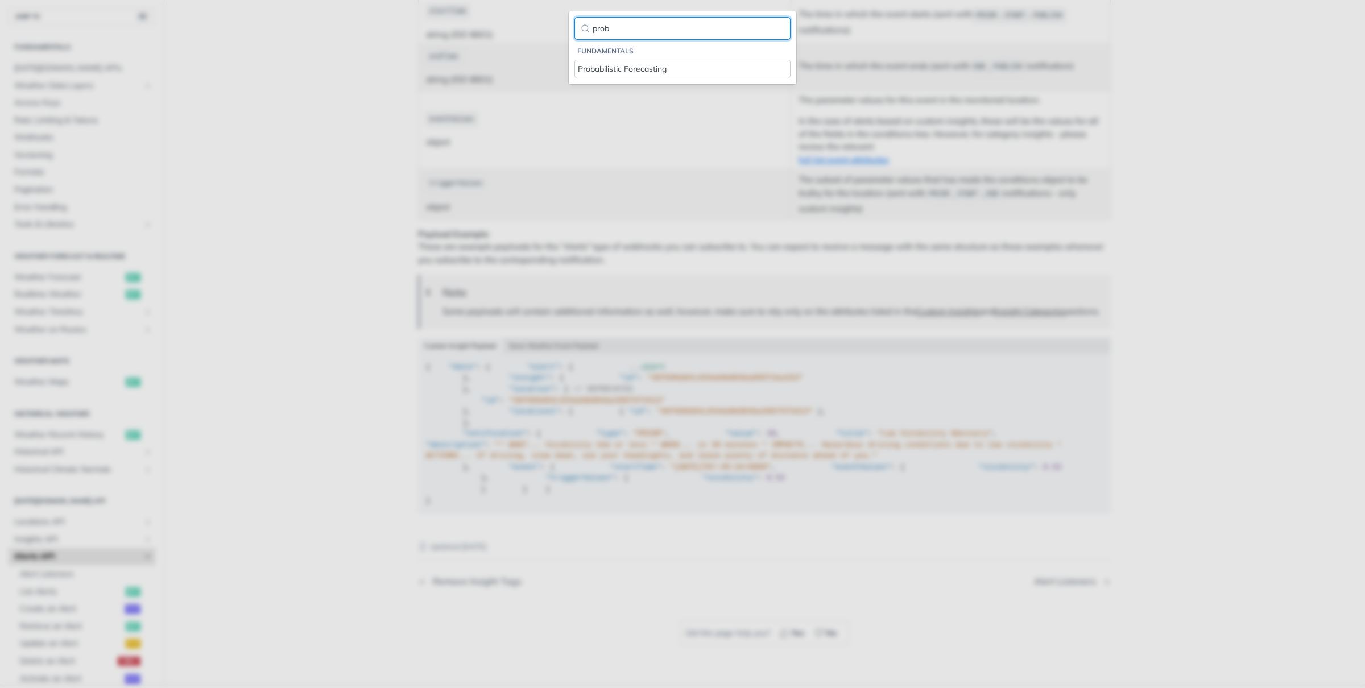
type input "prob"
click at [633, 71] on div "Probabilistic Forecasting" at bounding box center [682, 69] width 209 height 12
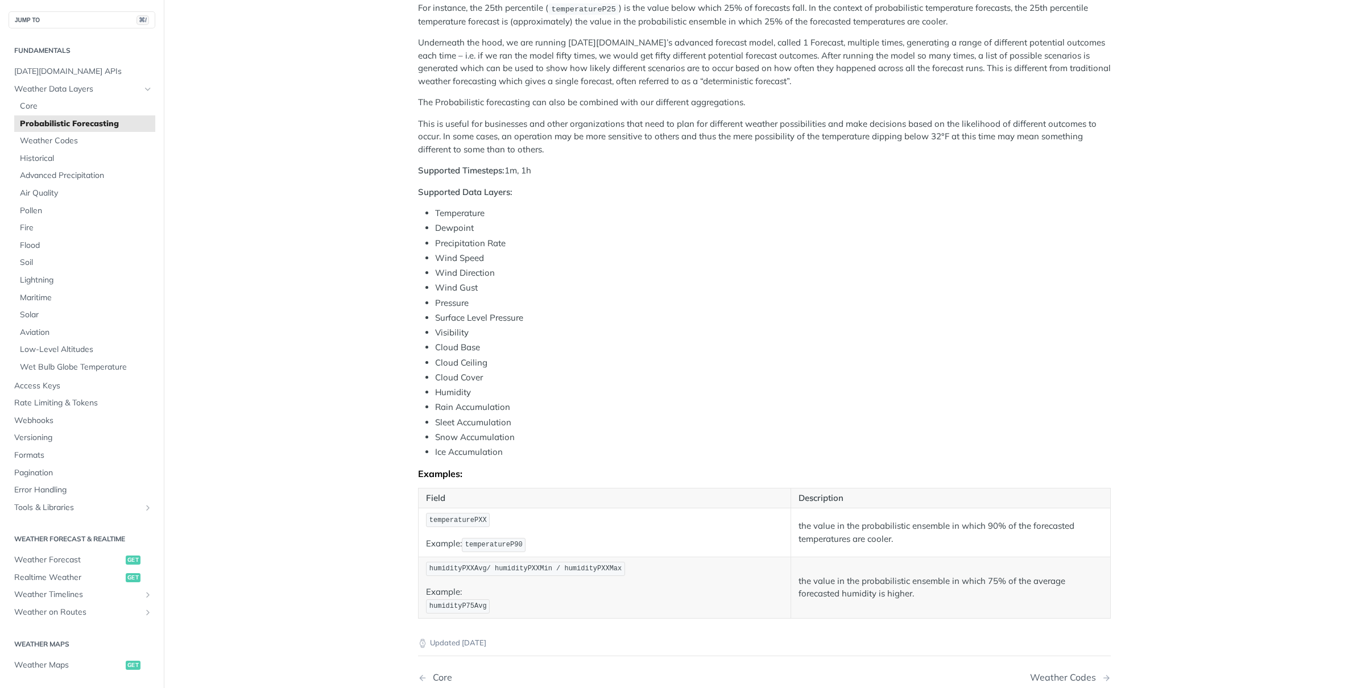
scroll to position [289, 0]
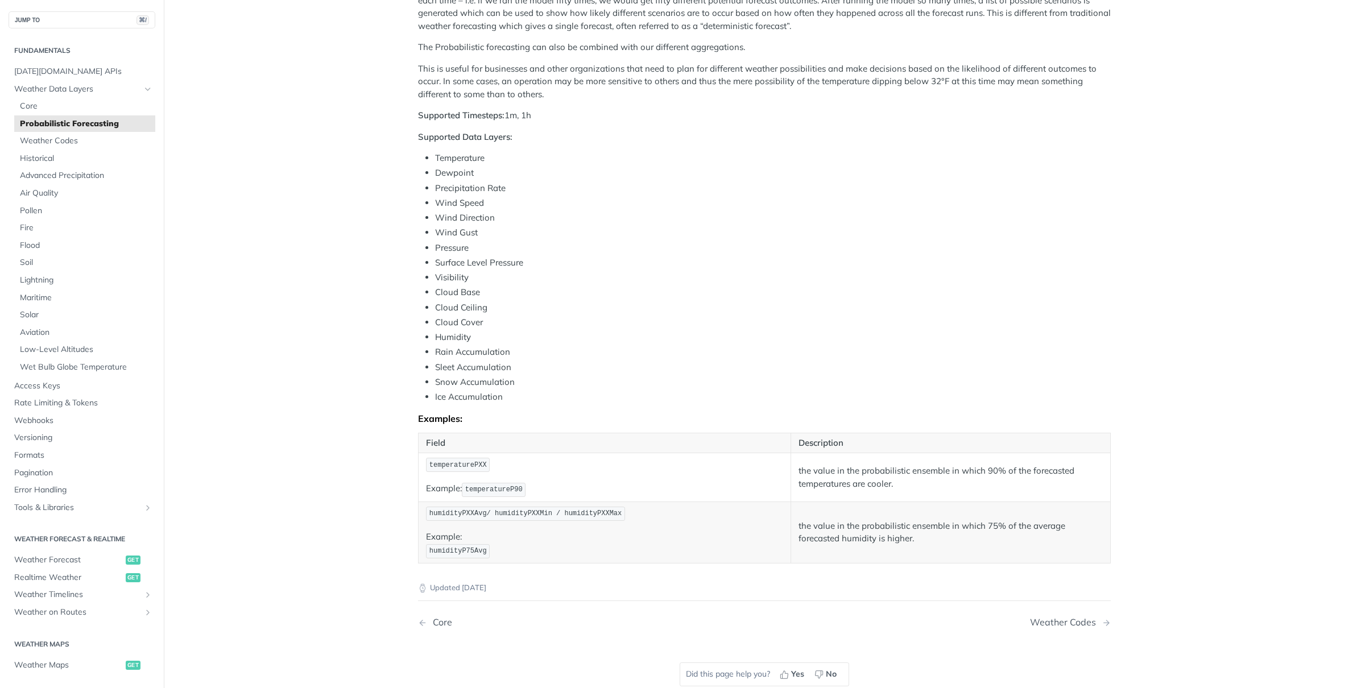
click at [458, 503] on td "humidityPXXAvg/ humidityPXXMin / humidityPXXMax Example: humidityP75Avg" at bounding box center [604, 531] width 372 height 61
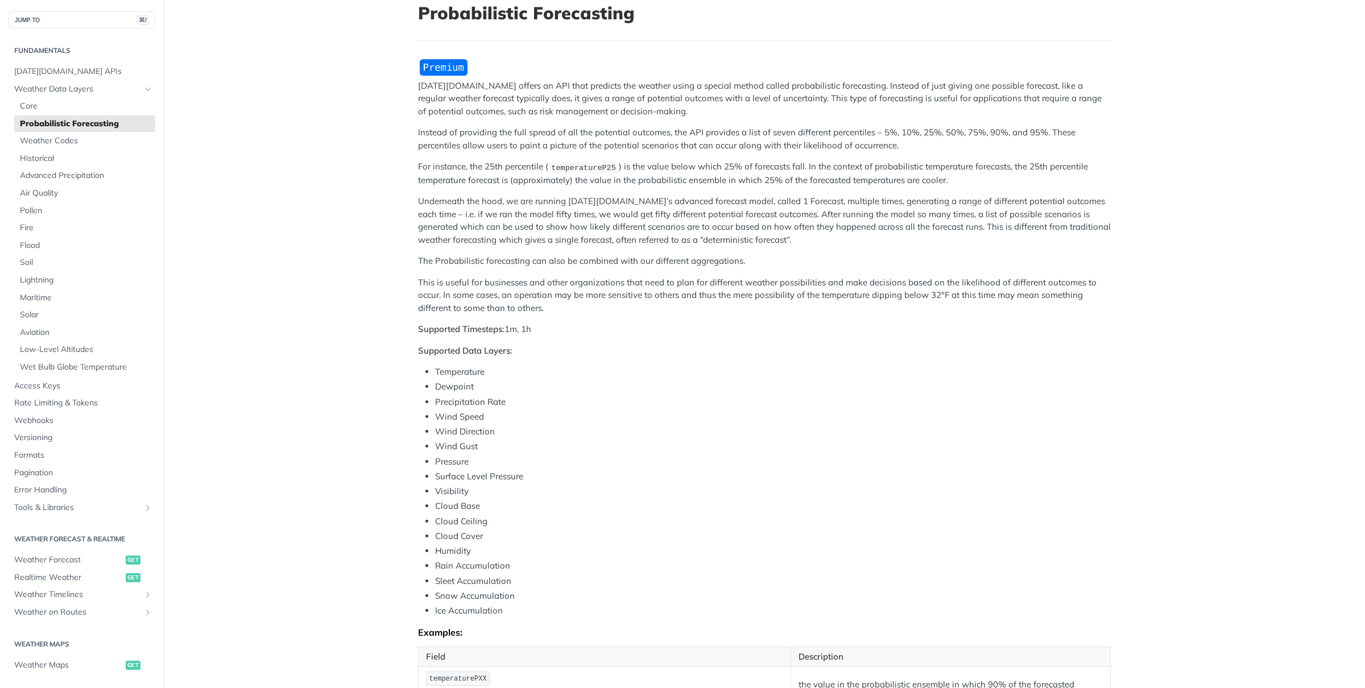
scroll to position [54, 0]
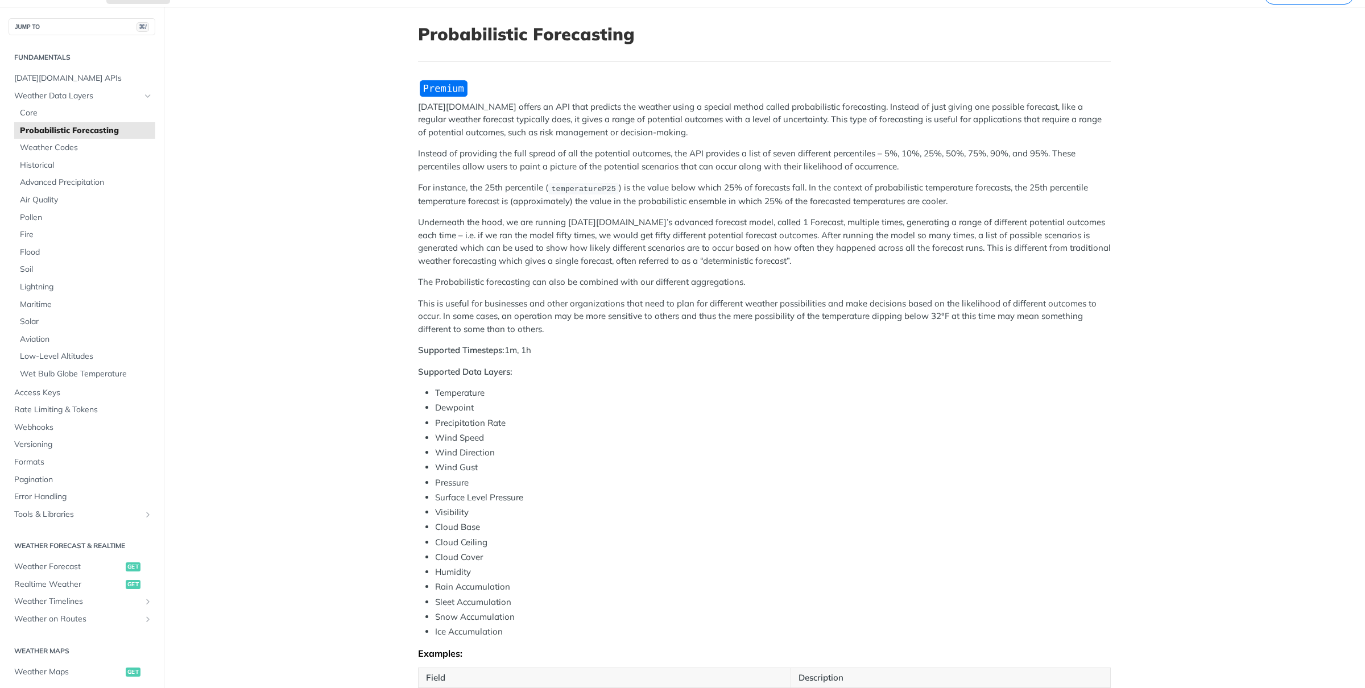
click at [458, 88] on img "Expand image" at bounding box center [443, 88] width 51 height 19
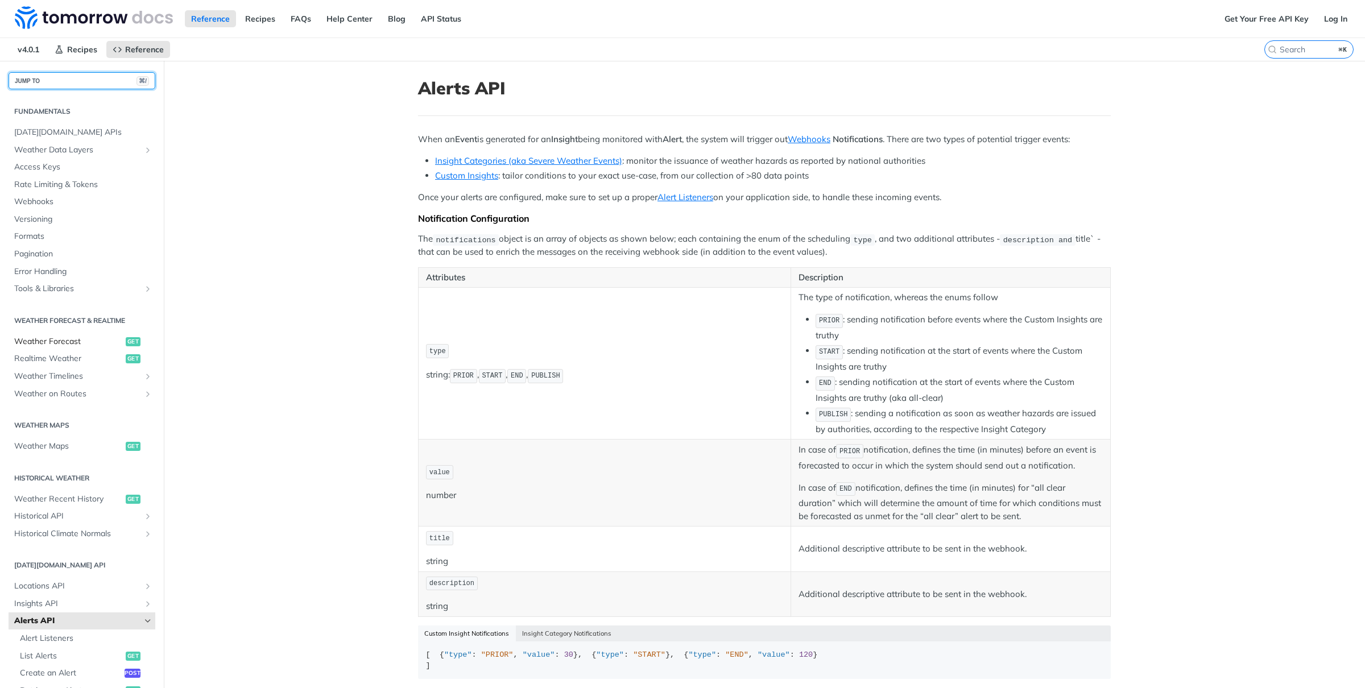
click at [81, 82] on button "JUMP TO ⌘/" at bounding box center [82, 80] width 147 height 17
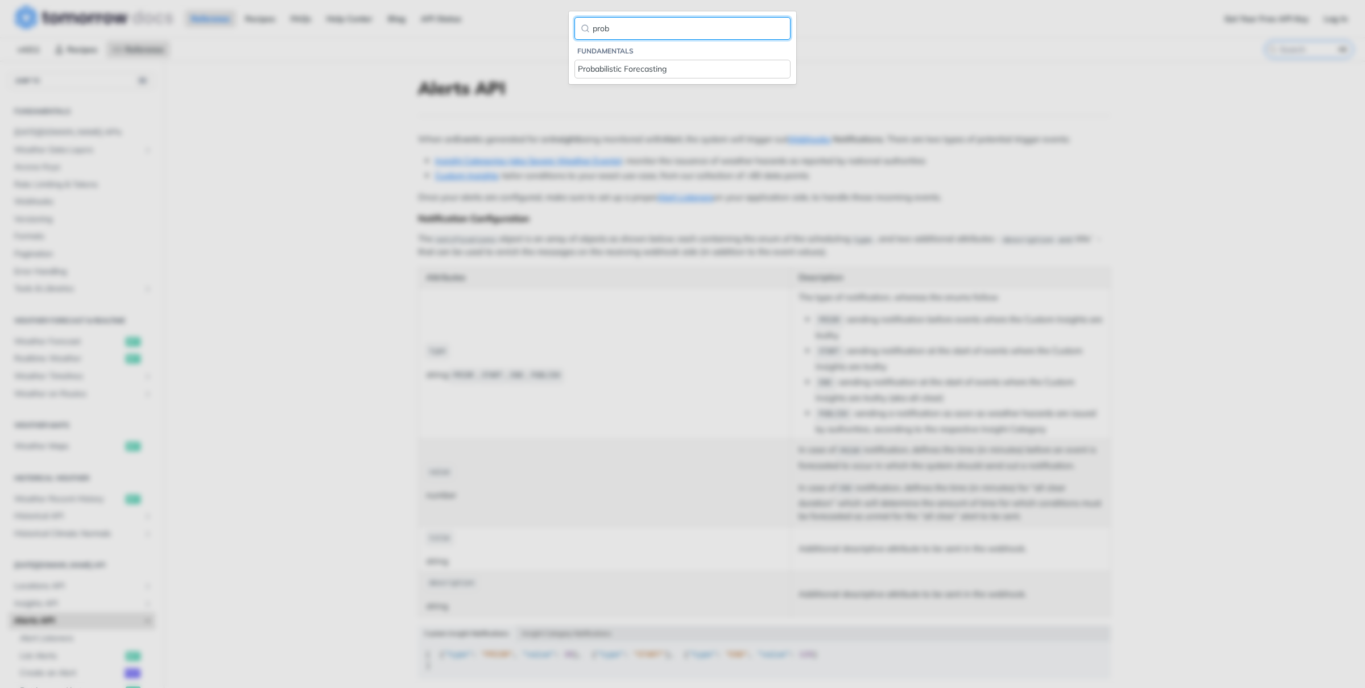
type input "prob"
click at [724, 63] on div "Probabilistic Forecasting" at bounding box center [682, 69] width 209 height 12
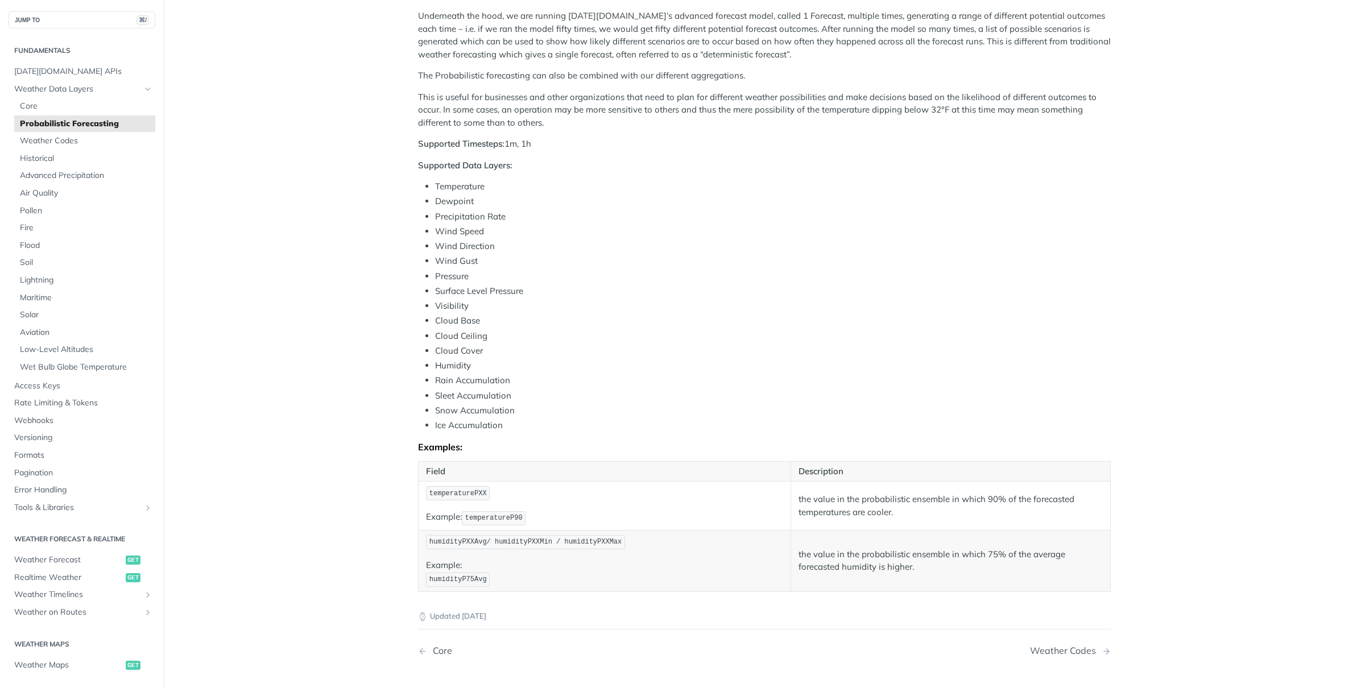
scroll to position [266, 0]
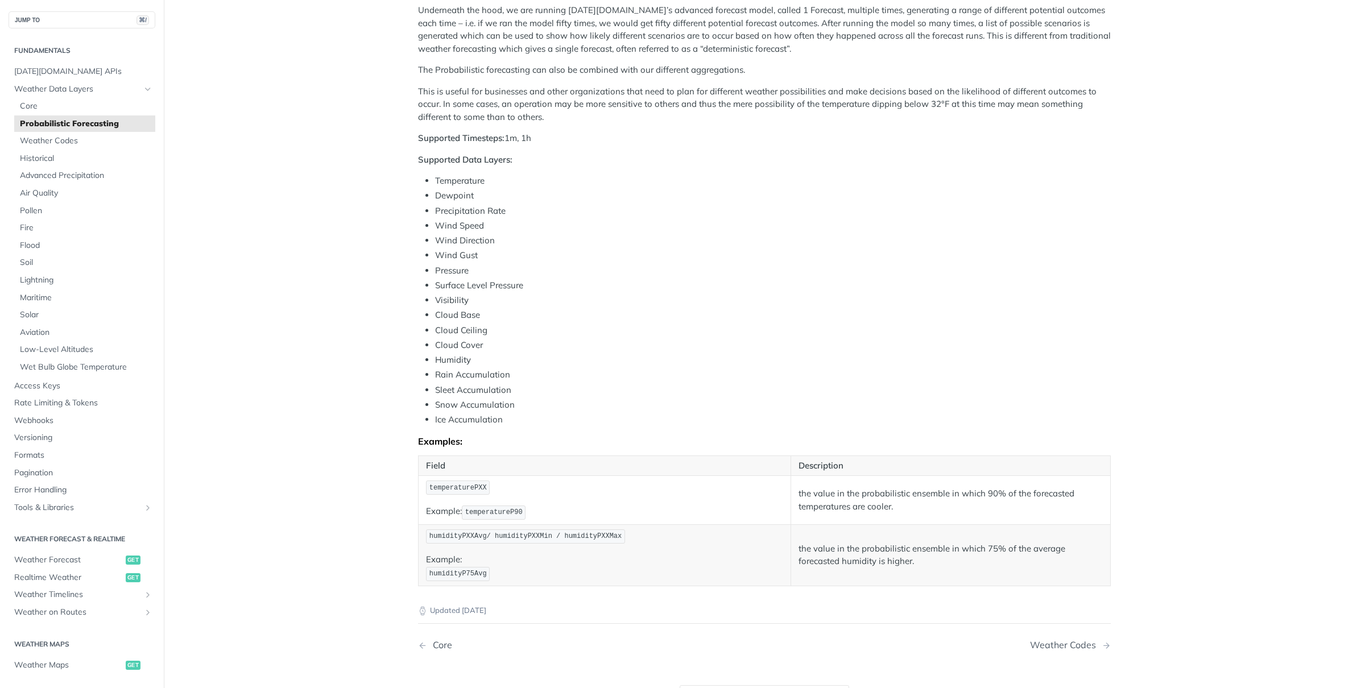
drag, startPoint x: 442, startPoint y: 479, endPoint x: 488, endPoint y: 487, distance: 46.7
click at [478, 485] on p "temperaturePXX" at bounding box center [604, 487] width 357 height 16
drag, startPoint x: 467, startPoint y: 516, endPoint x: 565, endPoint y: 516, distance: 98.4
click at [566, 516] on p "Example: temperatureP90" at bounding box center [604, 512] width 357 height 16
click at [565, 516] on p "Example: temperatureP90" at bounding box center [604, 512] width 357 height 16
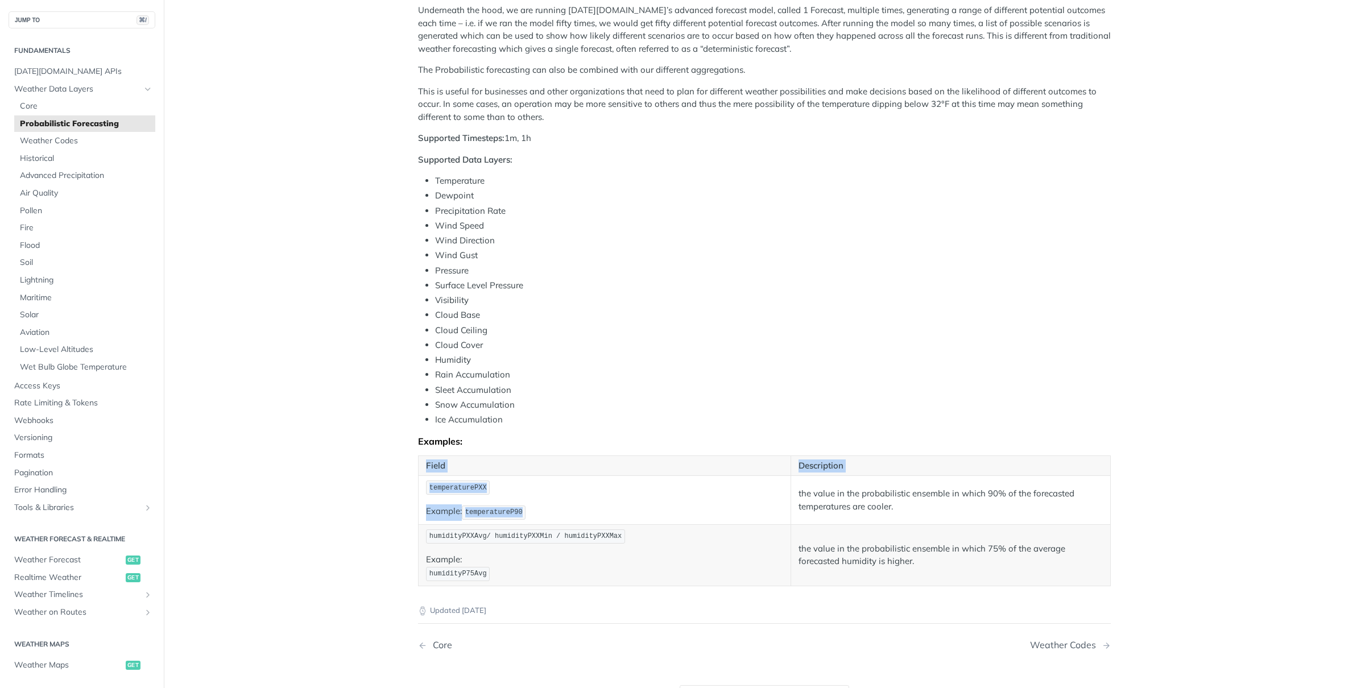
drag, startPoint x: 565, startPoint y: 519, endPoint x: 394, endPoint y: 476, distance: 176.4
click at [394, 476] on main "JUMP TO ⌘/ Fundamentals [DATE][DOMAIN_NAME] APIs Weather Data Layers Core Proba…" at bounding box center [682, 272] width 1365 height 954
click at [521, 510] on span "temperatureP90" at bounding box center [493, 512] width 57 height 8
click at [487, 262] on li "Wind Gust" at bounding box center [772, 255] width 675 height 13
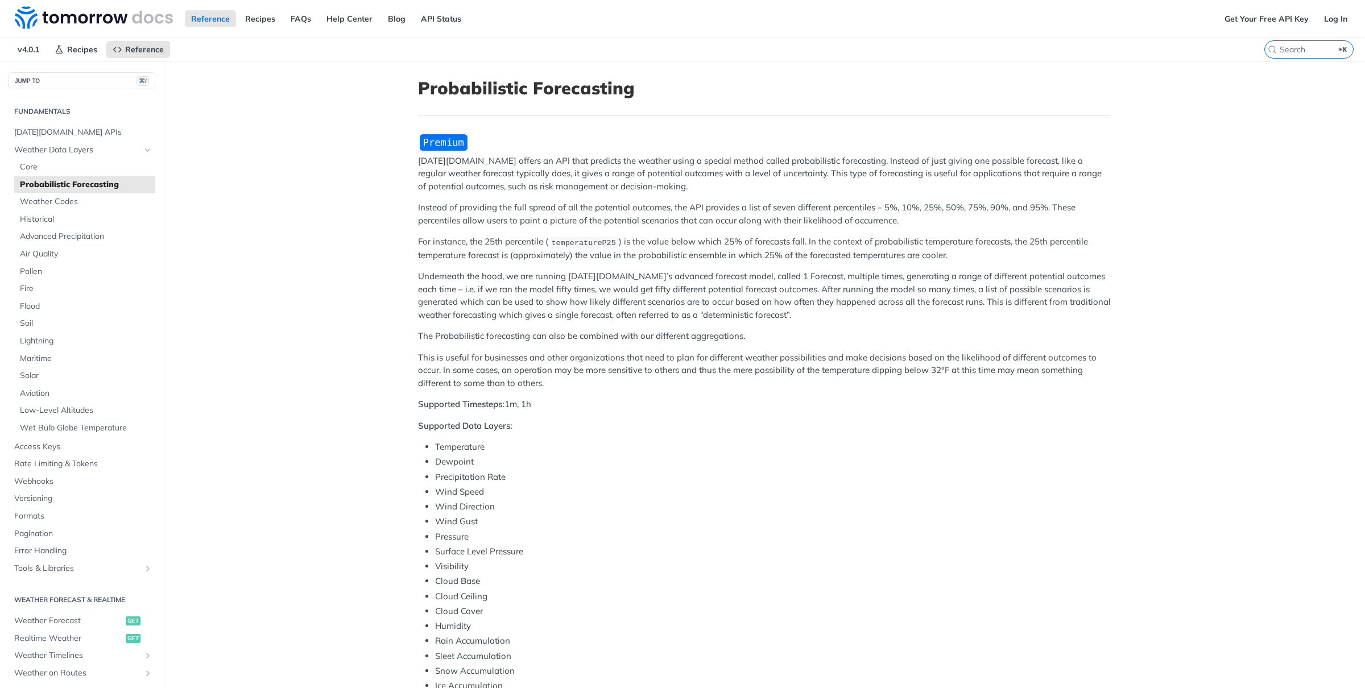
click at [548, 202] on p "Instead of providing the full spread of all the potential outcomes, the API pro…" at bounding box center [764, 214] width 693 height 26
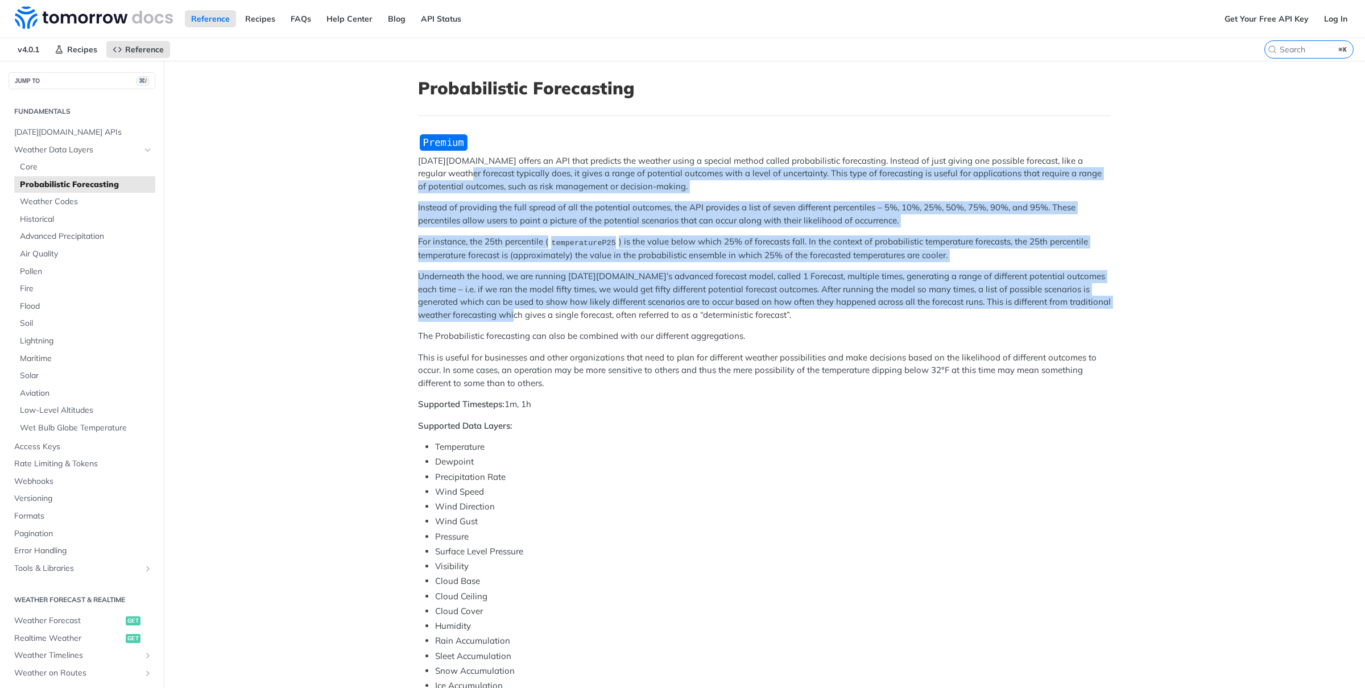
drag, startPoint x: 438, startPoint y: 171, endPoint x: 514, endPoint y: 326, distance: 173.4
click at [514, 326] on div "[DATE][DOMAIN_NAME] offers an API that predicts the weather using a special met…" at bounding box center [764, 492] width 693 height 719
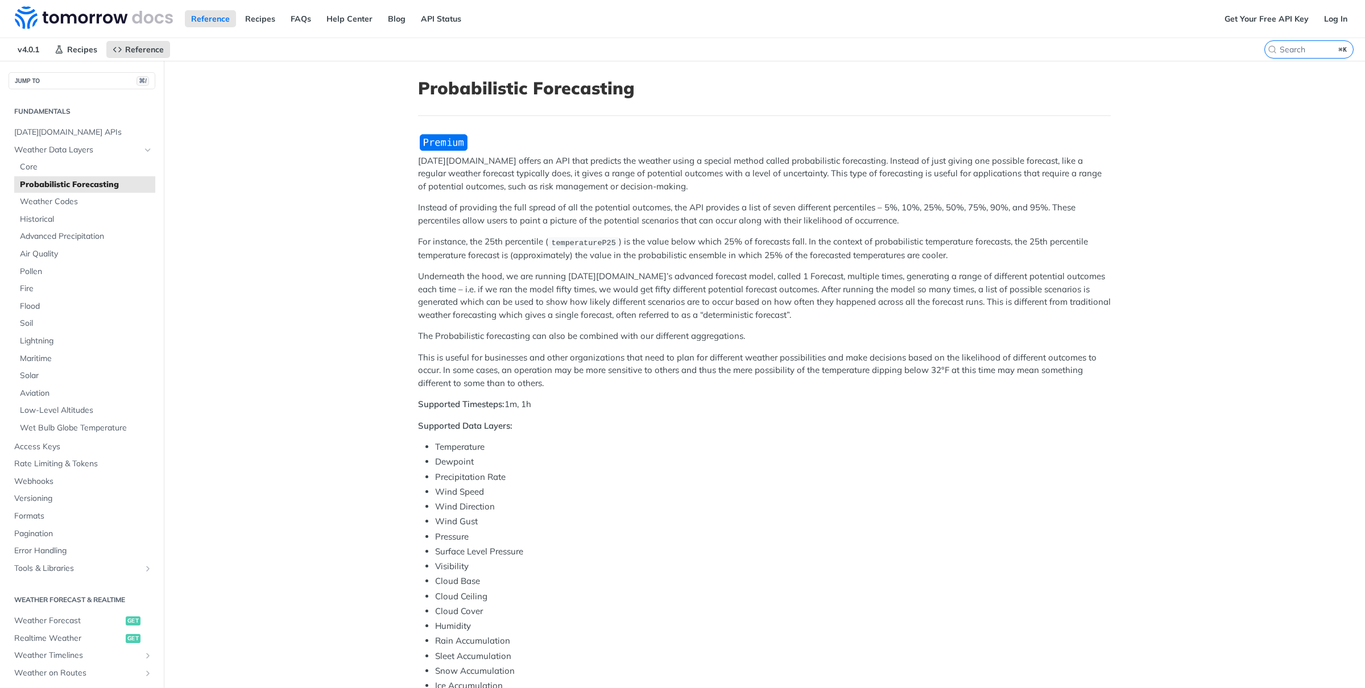
click at [517, 362] on p "This is useful for businesses and other organizations that need to plan for dif…" at bounding box center [764, 370] width 693 height 39
click at [381, 204] on main "JUMP TO ⌘/ Fundamentals [DATE][DOMAIN_NAME] APIs Weather Data Layers Core Proba…" at bounding box center [682, 538] width 1365 height 954
click at [69, 150] on span "Weather Data Layers" at bounding box center [77, 149] width 126 height 11
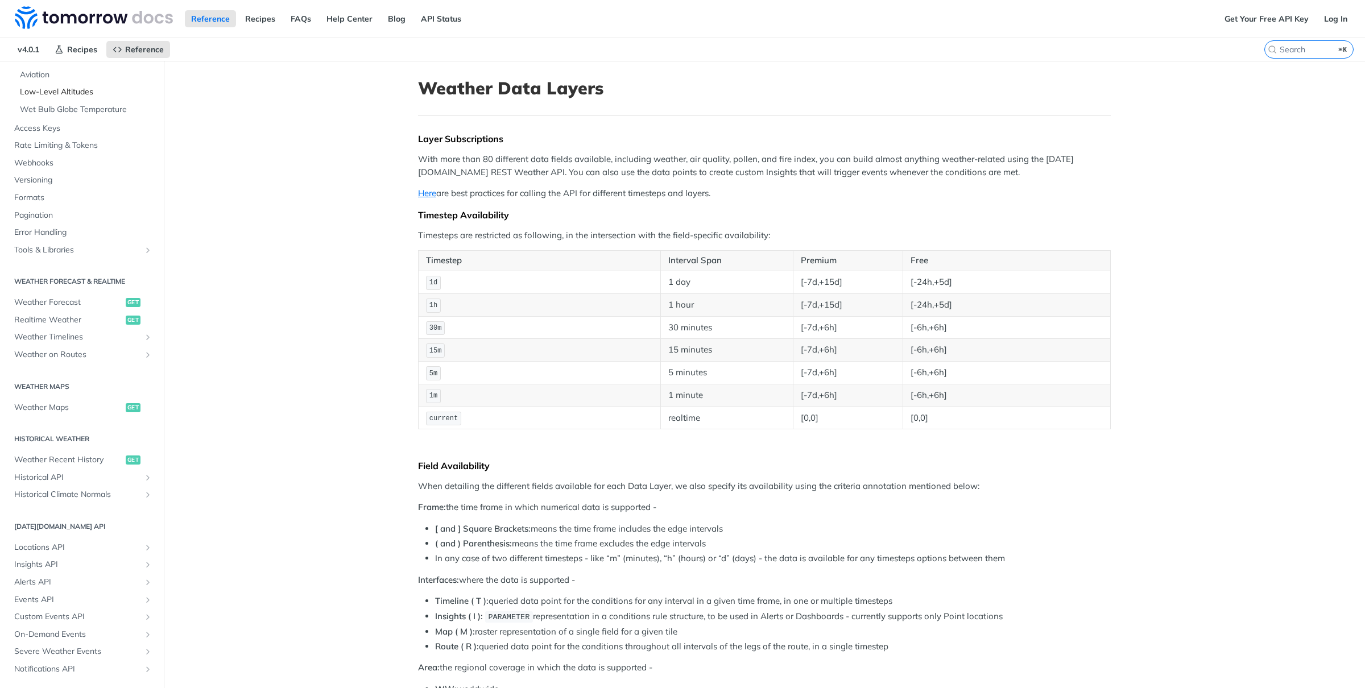
scroll to position [347, 0]
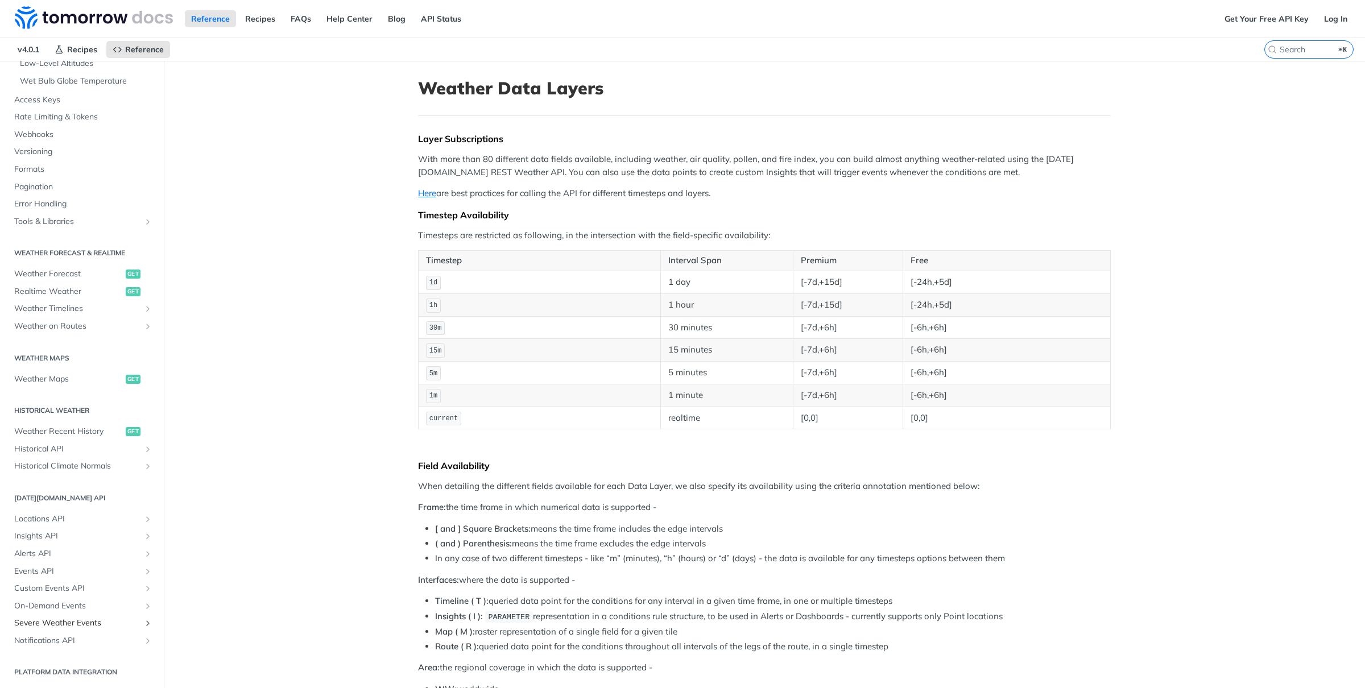
click at [44, 624] on span "Severe Weather Events" at bounding box center [77, 622] width 126 height 11
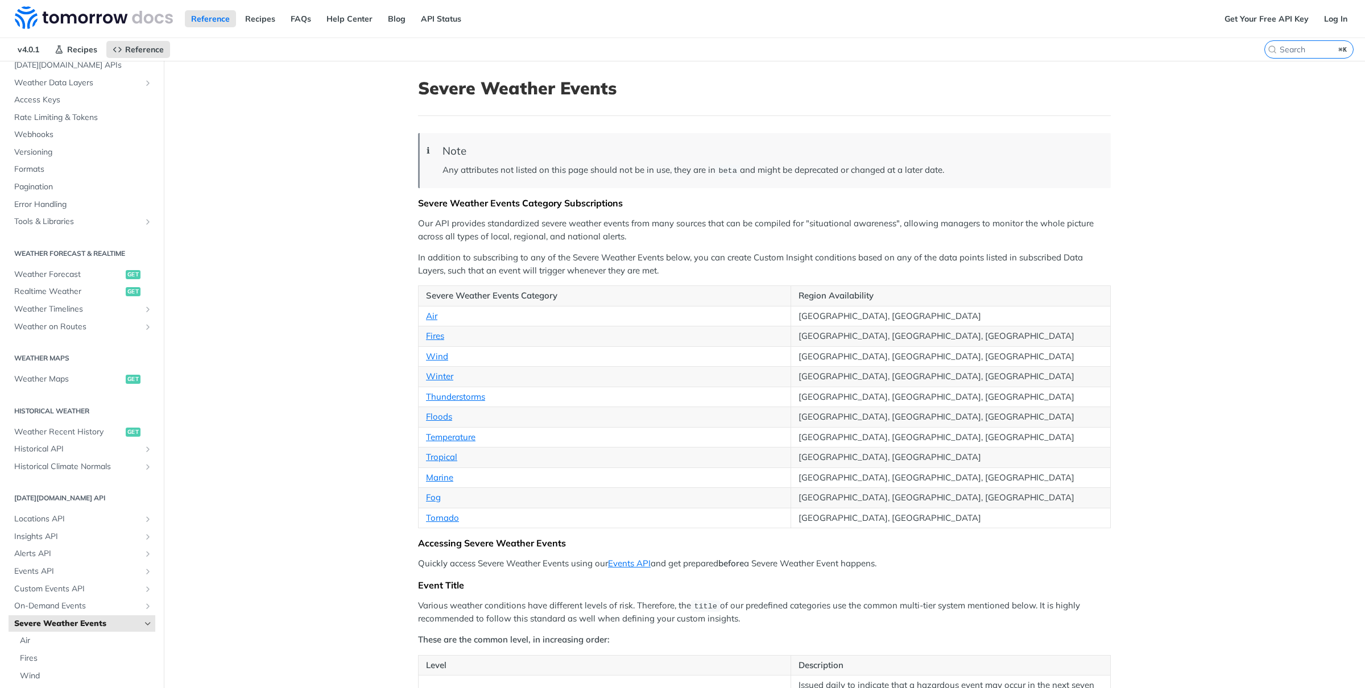
scroll to position [57, 0]
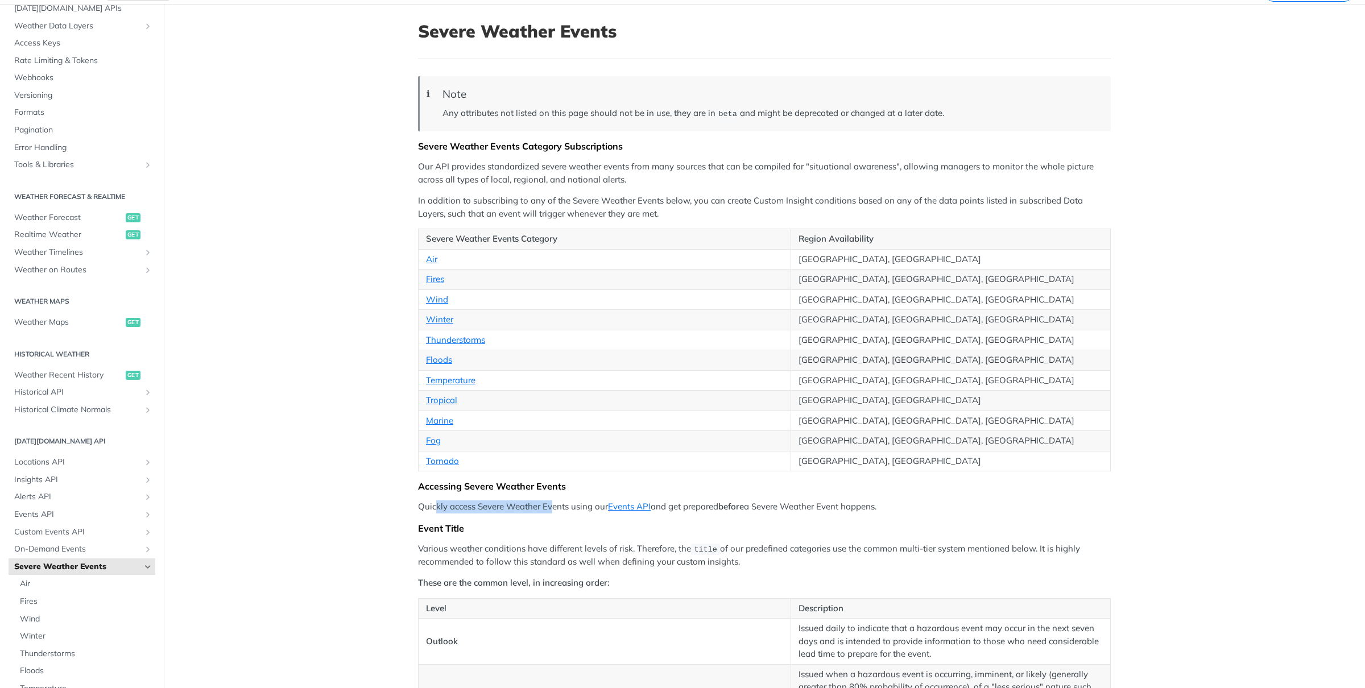
drag, startPoint x: 436, startPoint y: 505, endPoint x: 559, endPoint y: 515, distance: 124.3
click at [559, 513] on p "Quickly access Severe Weather Events using our Events API and get prepared befo…" at bounding box center [764, 506] width 693 height 13
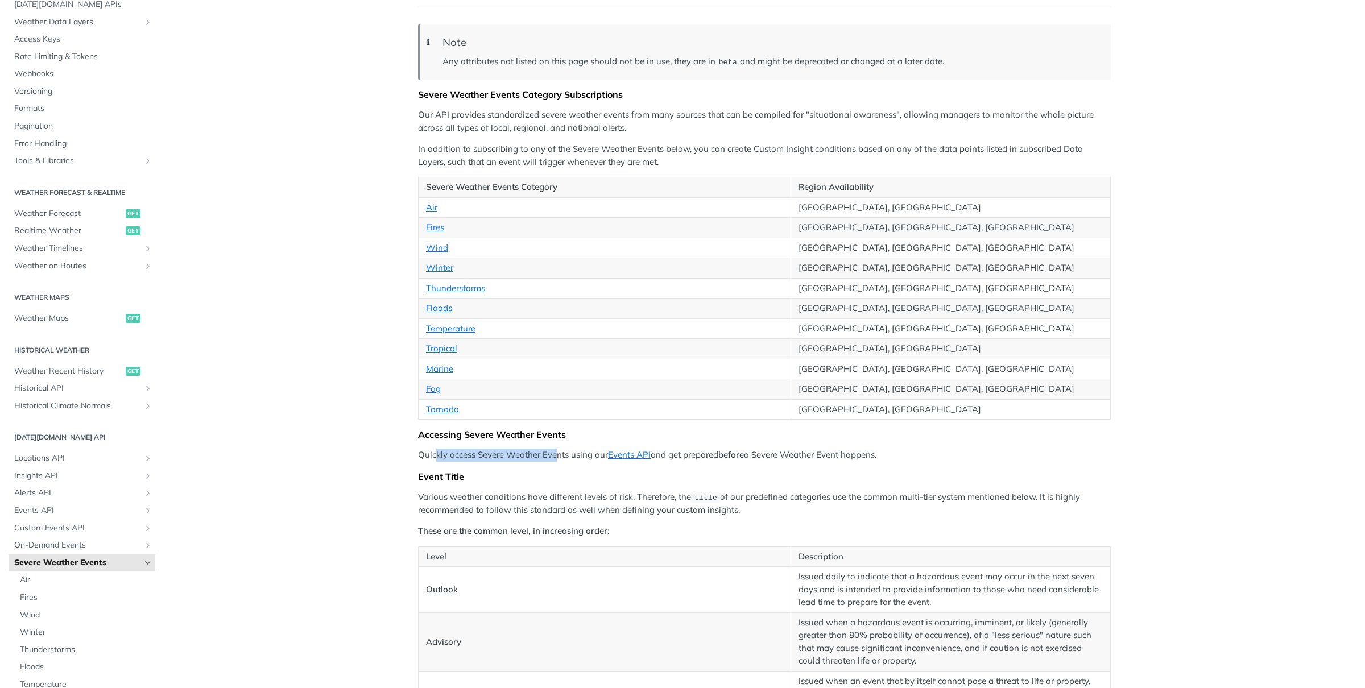
scroll to position [117, 0]
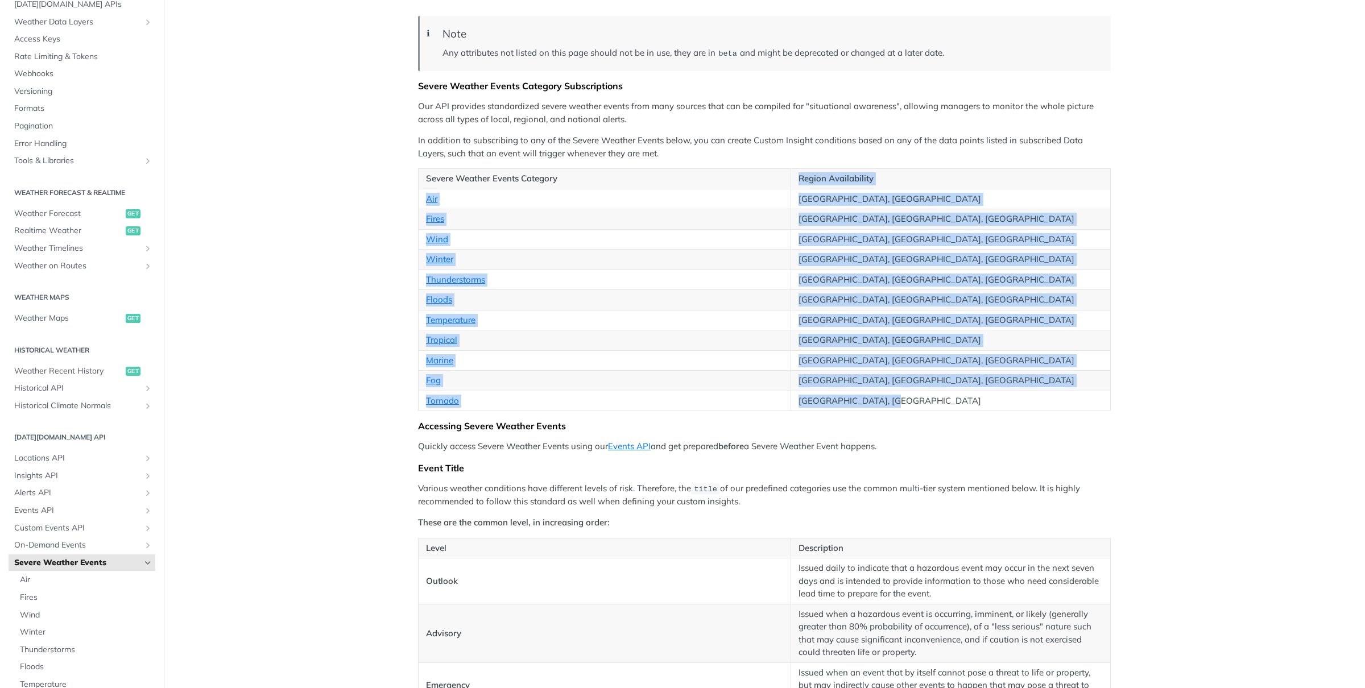
drag, startPoint x: 904, startPoint y: 409, endPoint x: 783, endPoint y: 172, distance: 266.2
click at [783, 172] on table "Severe Weather Events Category Region Availability Air [GEOGRAPHIC_DATA], [GEOG…" at bounding box center [764, 289] width 693 height 243
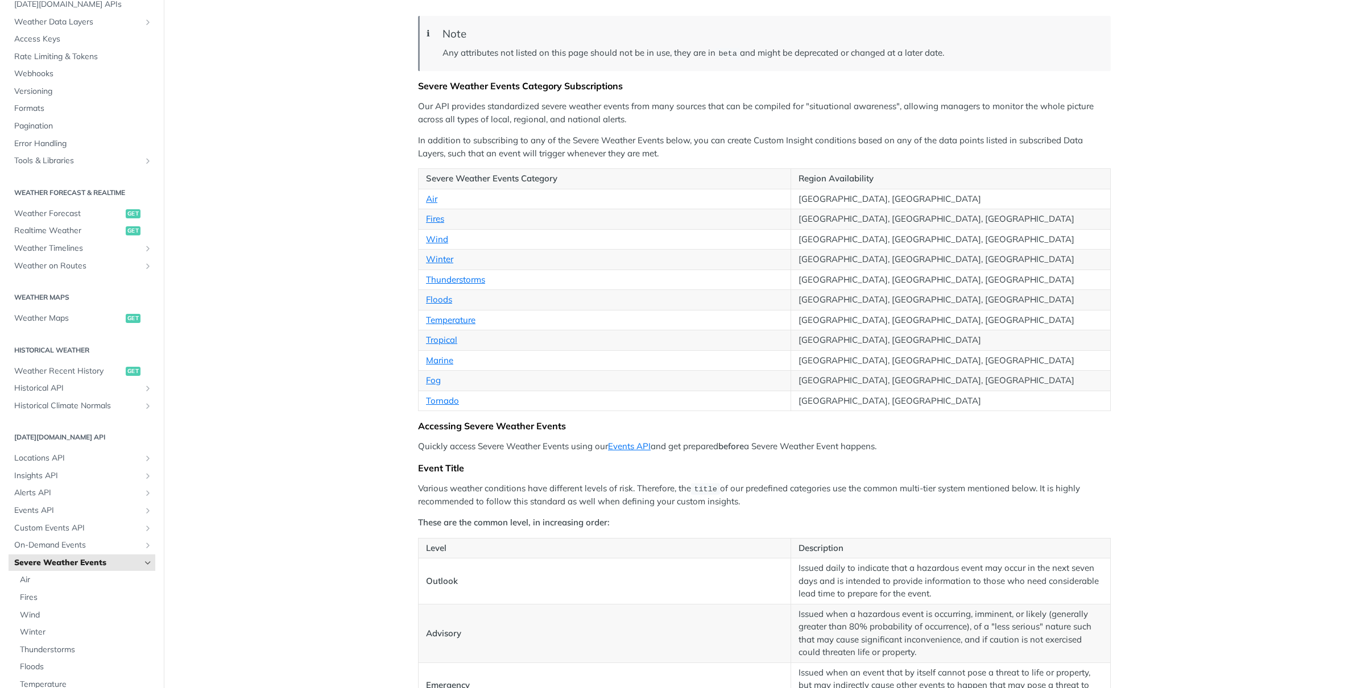
click at [847, 205] on td "[GEOGRAPHIC_DATA], [GEOGRAPHIC_DATA]" at bounding box center [951, 199] width 320 height 20
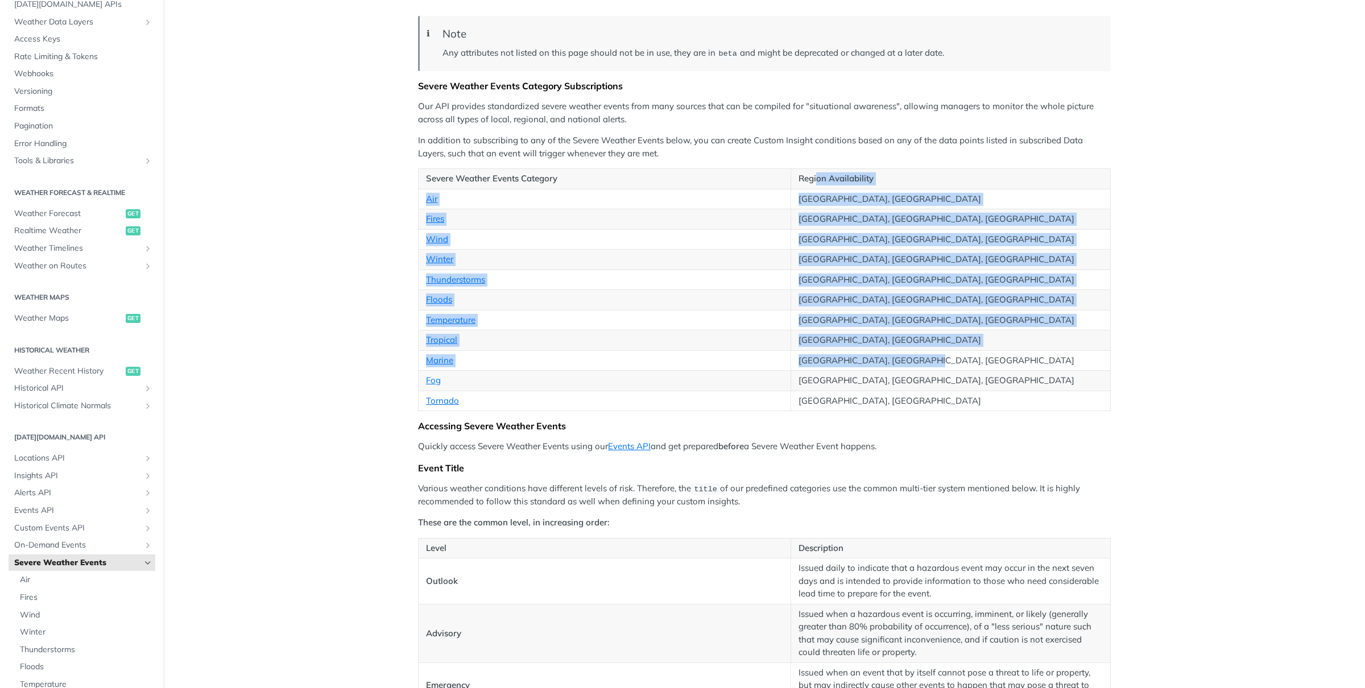
drag, startPoint x: 817, startPoint y: 182, endPoint x: 878, endPoint y: 392, distance: 219.2
click at [878, 391] on table "Severe Weather Events Category Region Availability Air [GEOGRAPHIC_DATA], [GEOG…" at bounding box center [764, 289] width 693 height 243
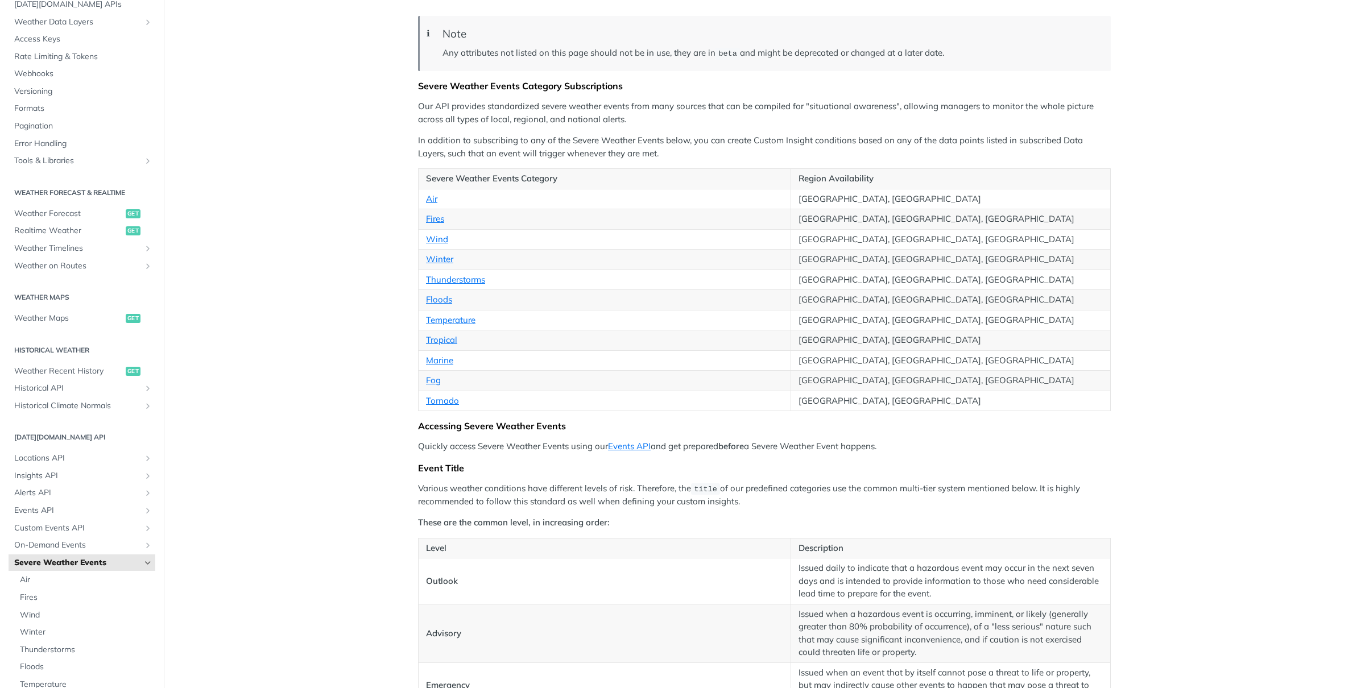
click at [882, 400] on td "[GEOGRAPHIC_DATA], [GEOGRAPHIC_DATA]" at bounding box center [951, 401] width 320 height 20
click at [836, 267] on td "[GEOGRAPHIC_DATA], [GEOGRAPHIC_DATA], [GEOGRAPHIC_DATA]" at bounding box center [951, 260] width 320 height 20
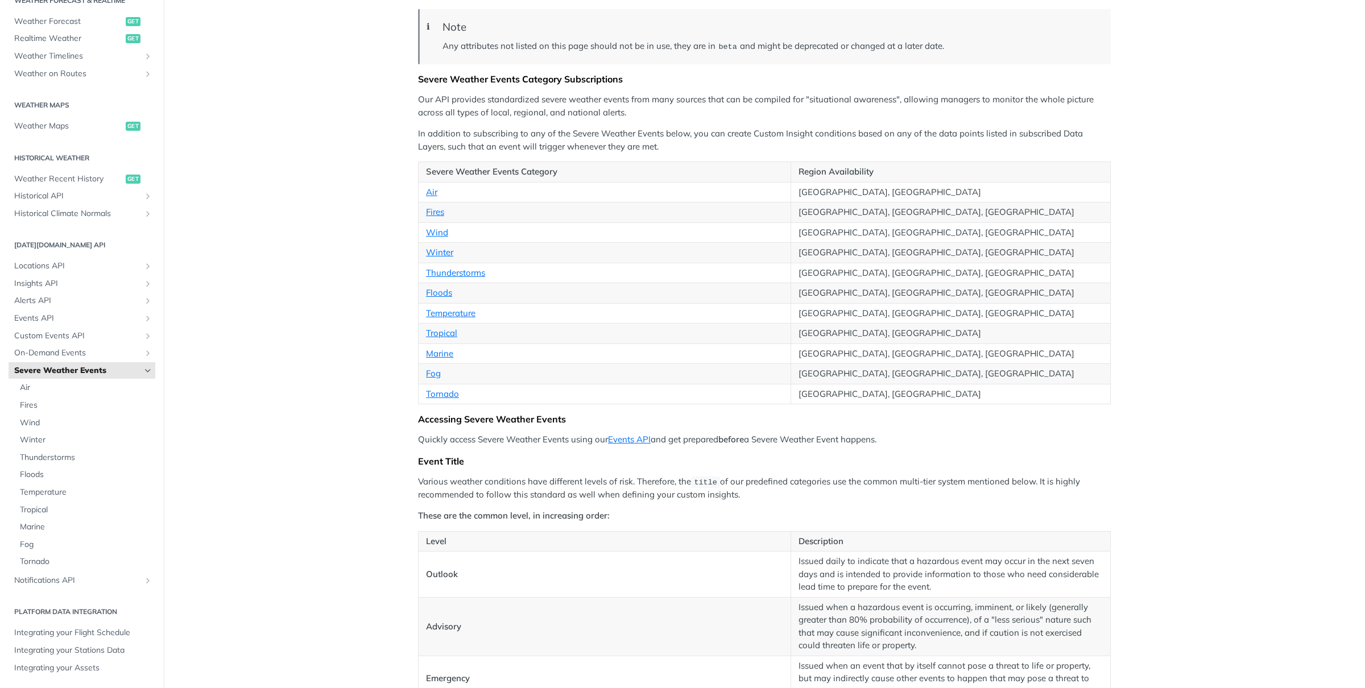
scroll to position [3, 0]
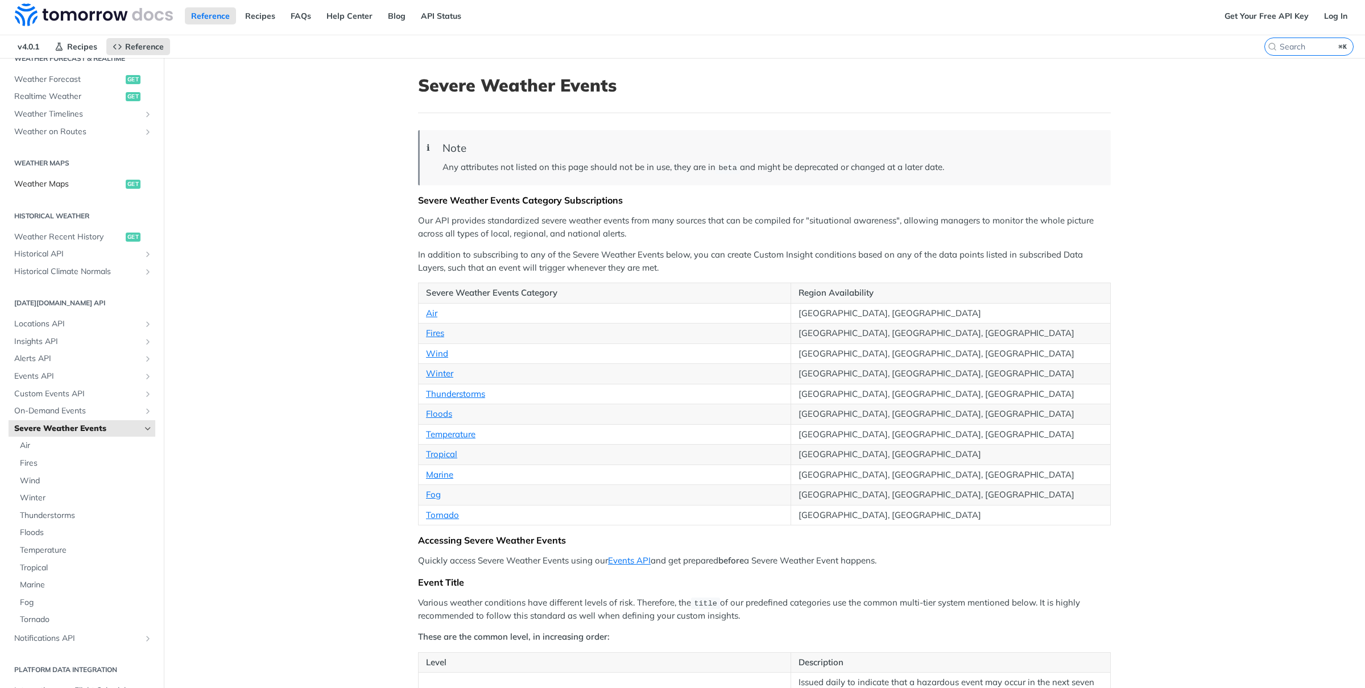
click at [76, 176] on link "Weather Maps get" at bounding box center [82, 184] width 147 height 17
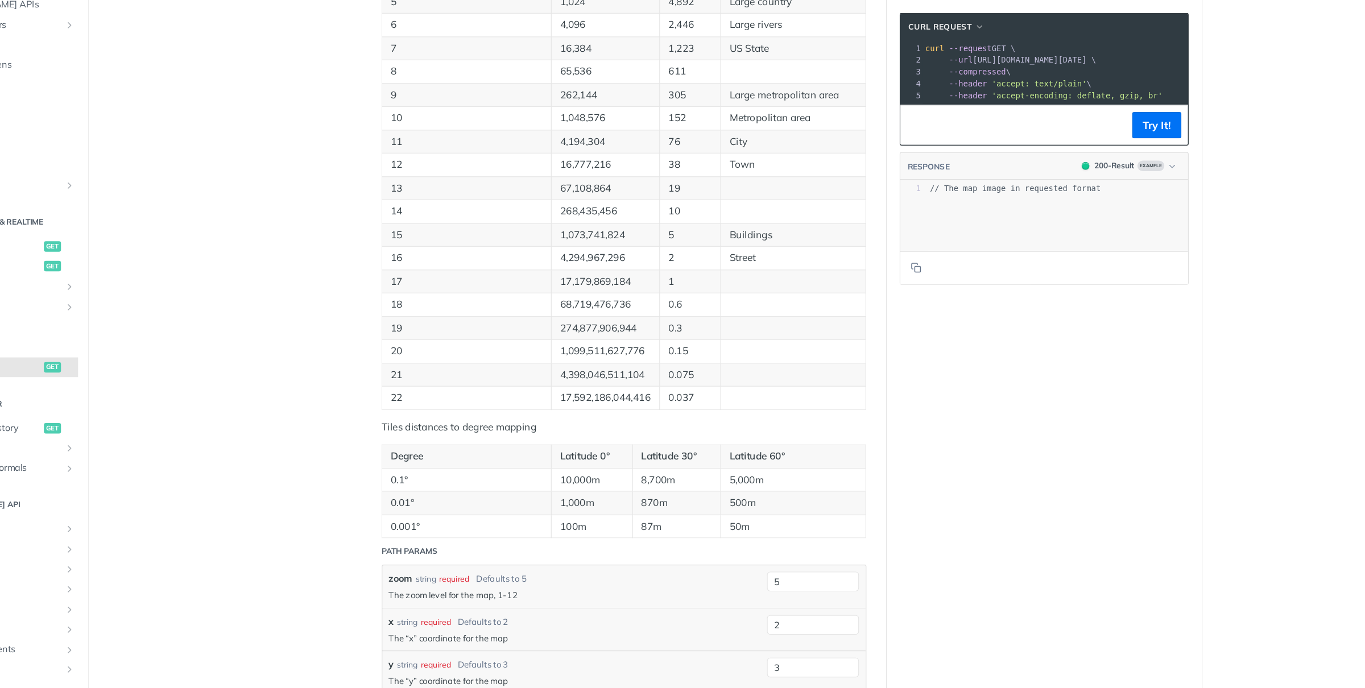
scroll to position [594, 0]
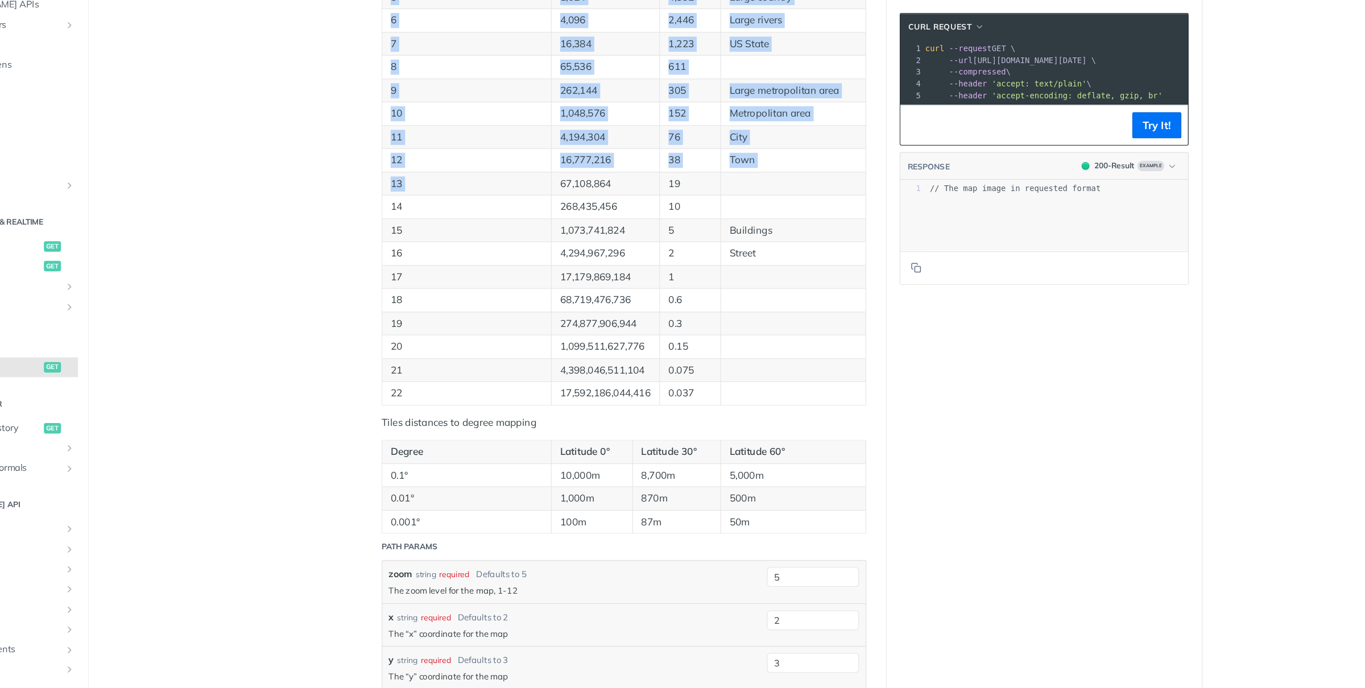
drag, startPoint x: 575, startPoint y: 76, endPoint x: 591, endPoint y: 322, distance: 246.7
click at [591, 322] on tbody "0 1 156,543 World Wide 1 4 78,272 2 16 39,136 Subcontinental area 3 64 19,568 V…" at bounding box center [627, 119] width 419 height 465
click at [591, 166] on p "67,108,864" at bounding box center [612, 159] width 78 height 13
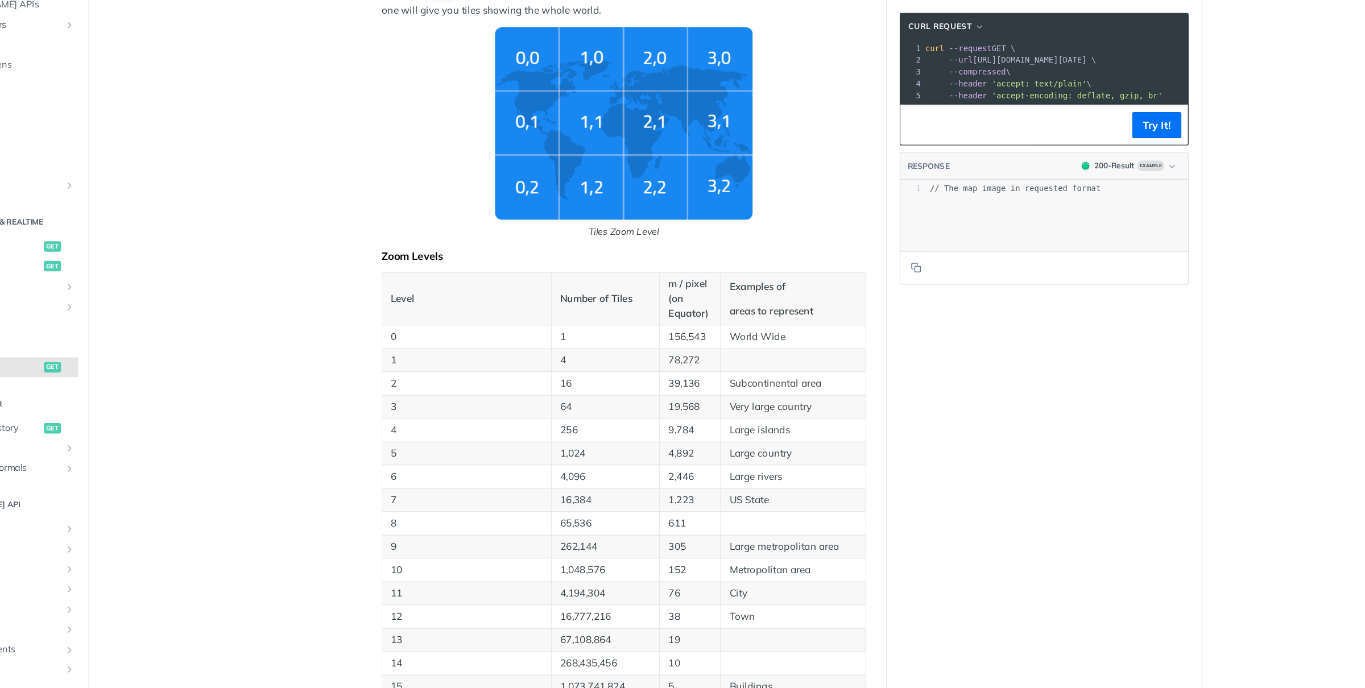
scroll to position [0, 0]
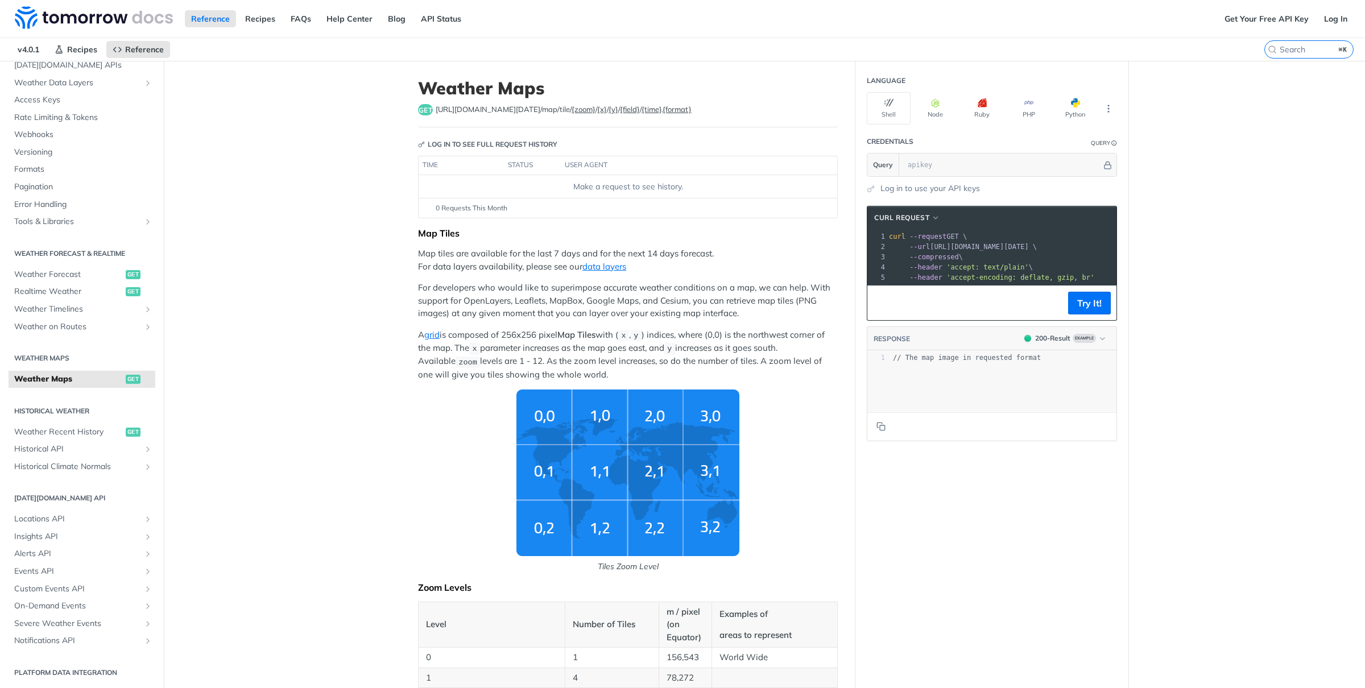
click at [488, 302] on p "For developers who would like to superimpose accurate weather conditions on a m…" at bounding box center [628, 300] width 420 height 39
